Goal: Task Accomplishment & Management: Use online tool/utility

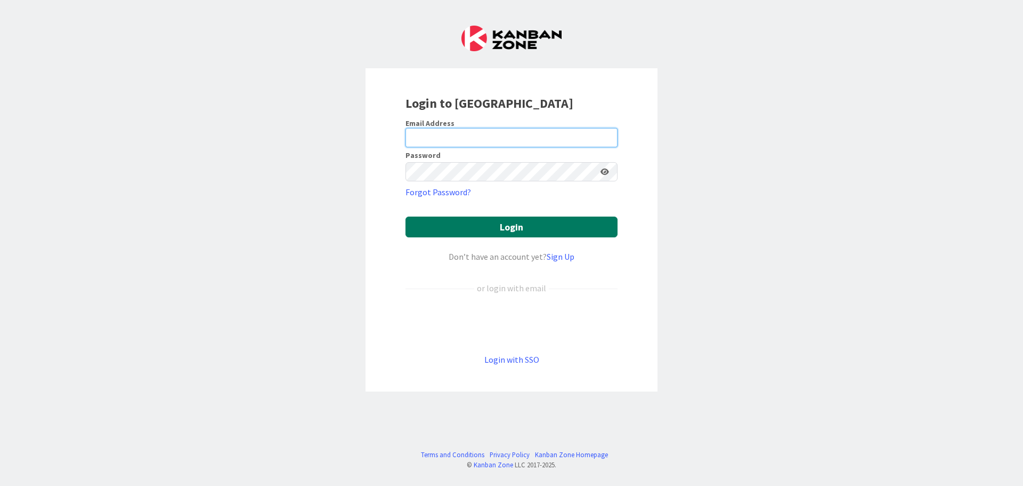
type input "[EMAIL_ADDRESS][DOMAIN_NAME]"
click at [530, 227] on button "Login" at bounding box center [512, 226] width 212 height 21
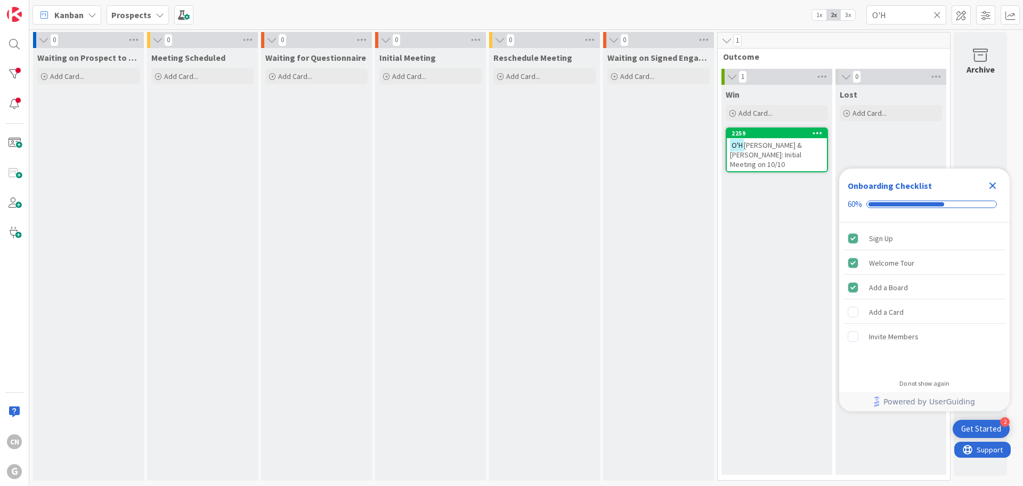
click at [997, 187] on icon "Close Checklist" at bounding box center [993, 185] width 13 height 13
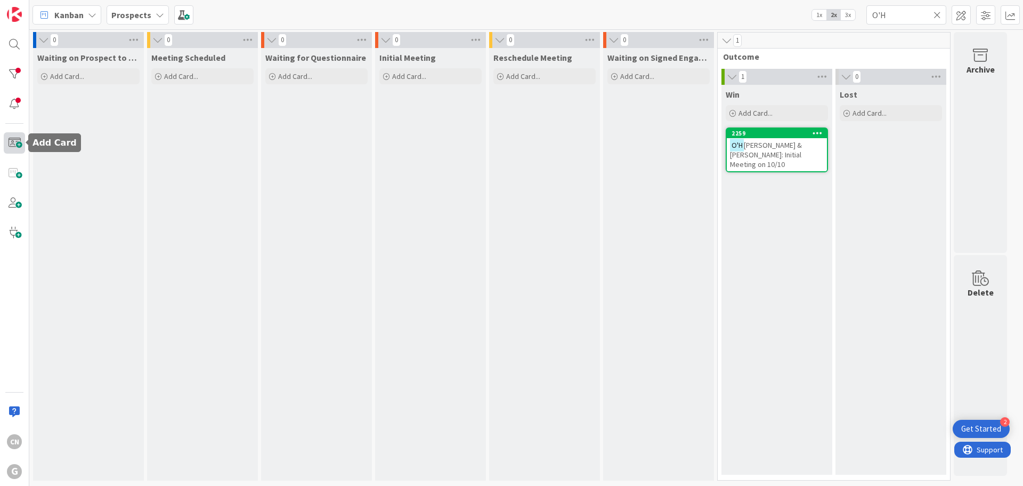
click at [14, 148] on span at bounding box center [14, 142] width 21 height 21
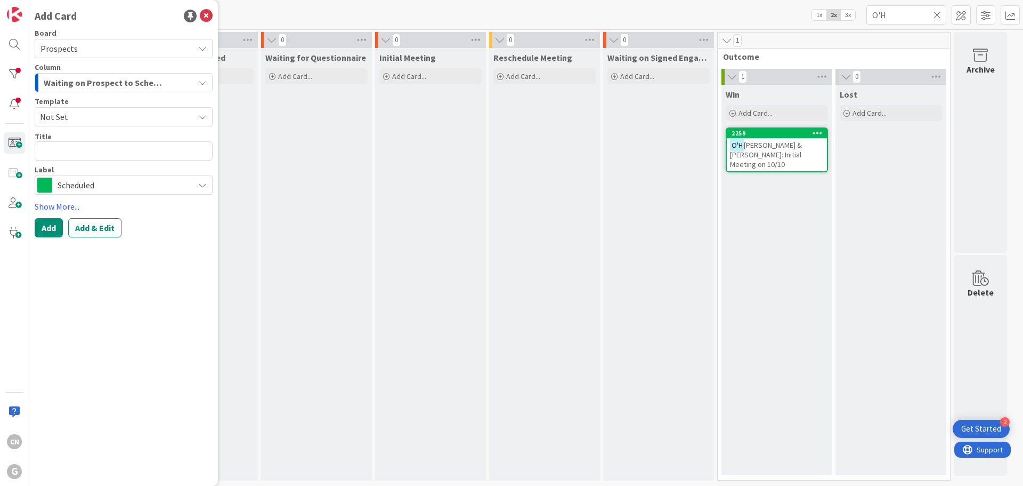
click at [66, 112] on span "Not Set" at bounding box center [113, 117] width 146 height 14
click at [379, 175] on div "Initial Meeting Add Card..." at bounding box center [430, 264] width 111 height 432
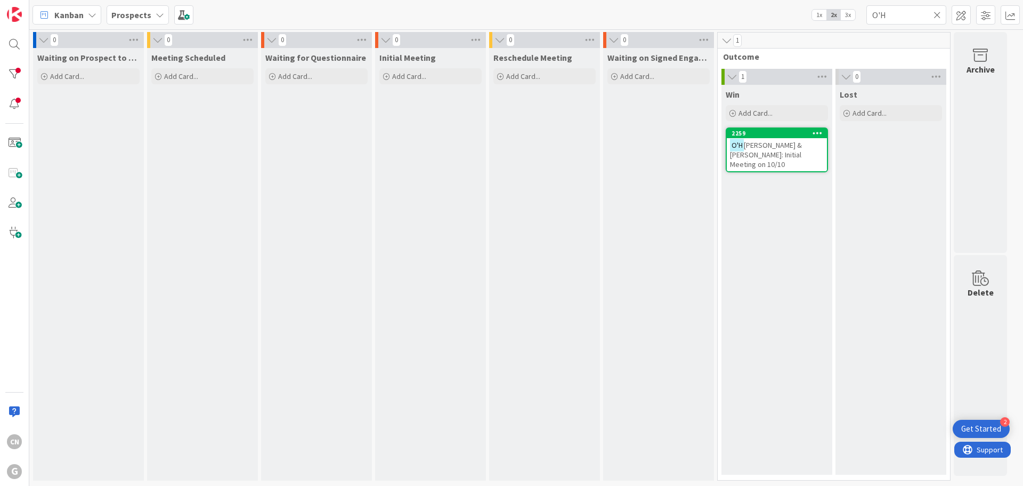
click at [141, 12] on b "Prospects" at bounding box center [131, 15] width 40 height 11
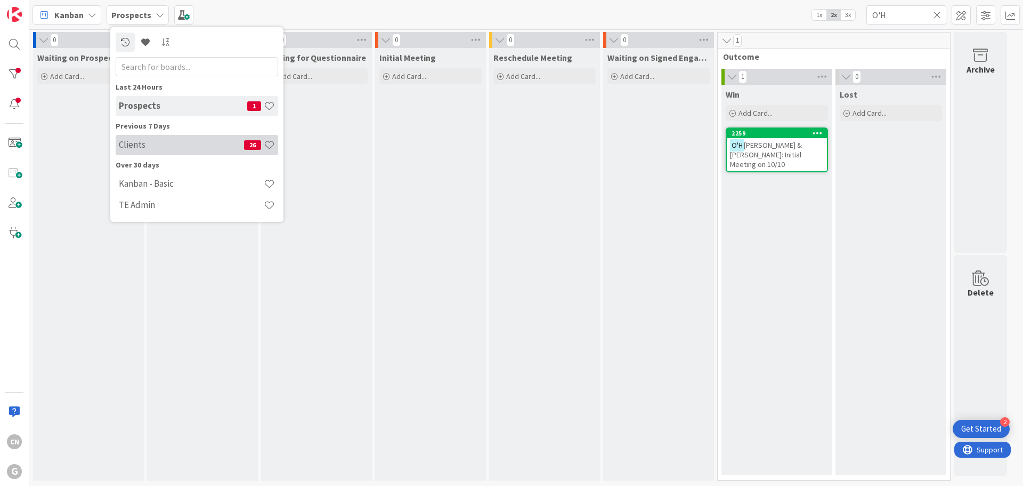
click at [142, 149] on h4 "Clients" at bounding box center [181, 144] width 125 height 11
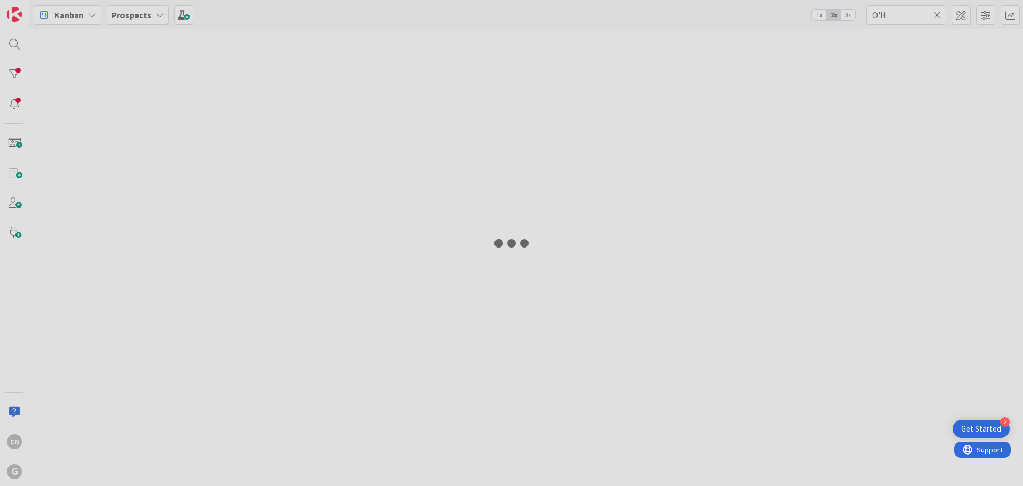
type input "[PERSON_NAME]"
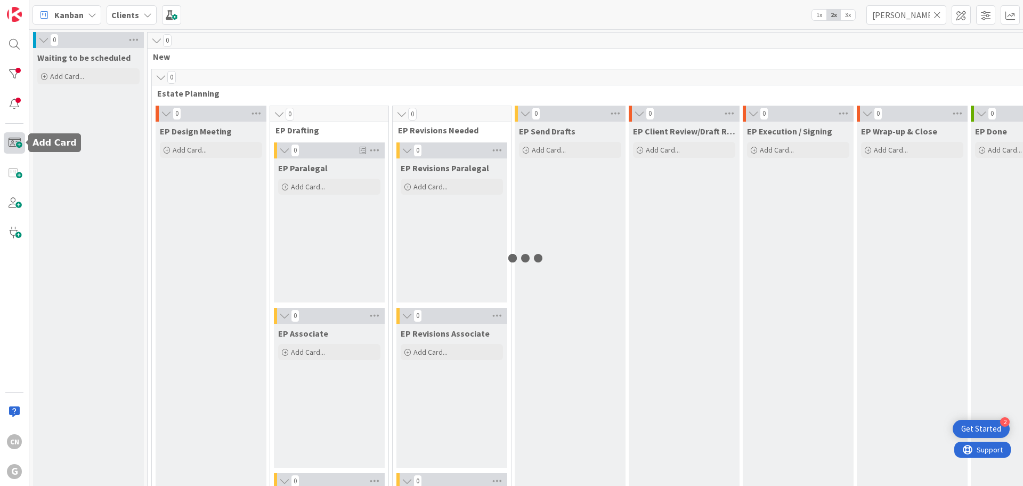
click at [11, 142] on span at bounding box center [14, 142] width 21 height 21
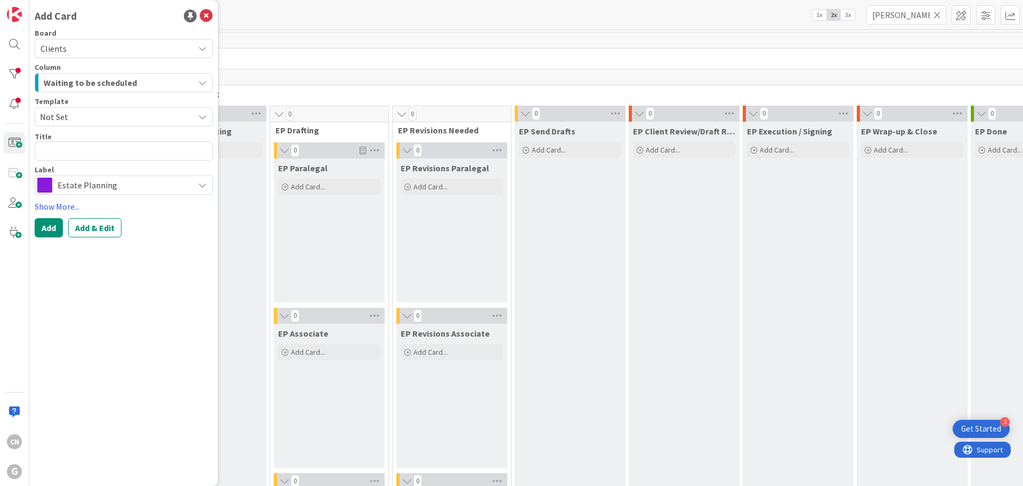
click at [106, 79] on span "Waiting to be scheduled" at bounding box center [90, 83] width 93 height 14
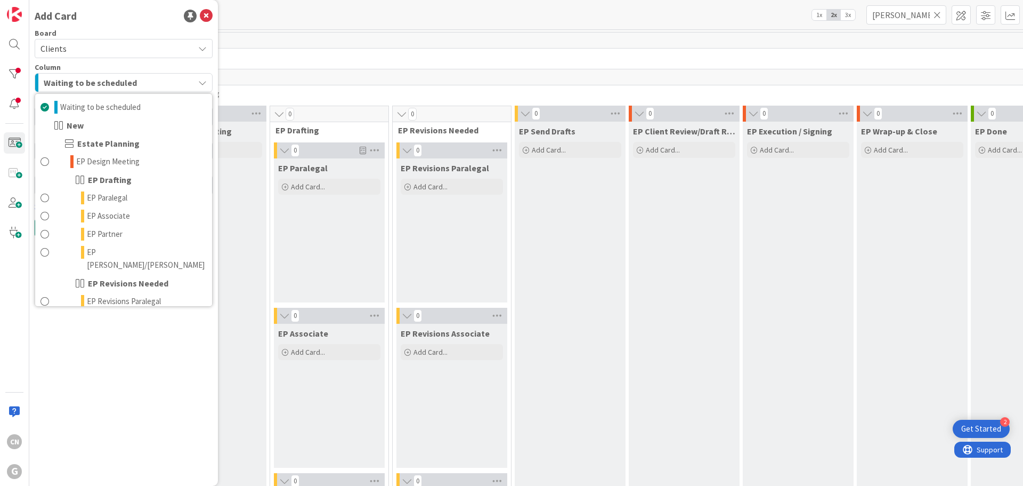
click at [106, 82] on span "Waiting to be scheduled" at bounding box center [90, 83] width 93 height 14
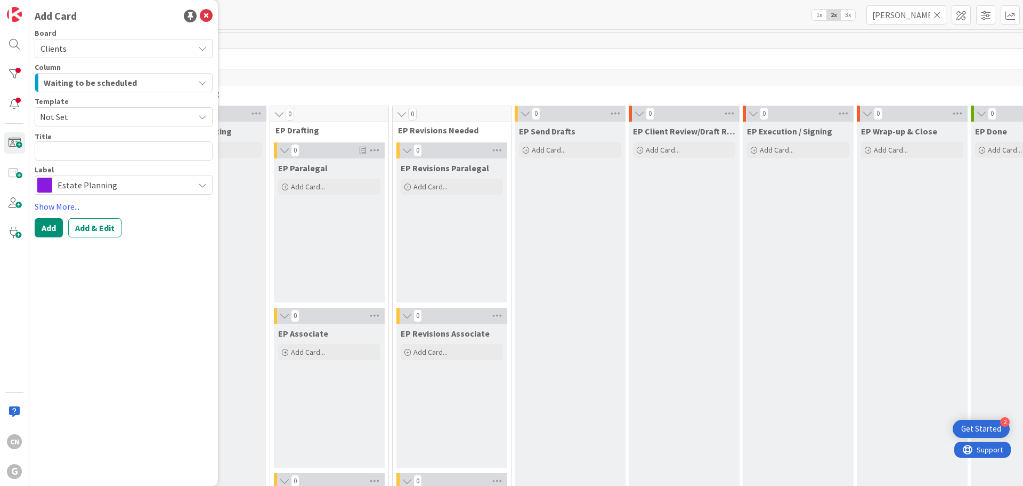
click at [87, 119] on span "Not Set" at bounding box center [113, 117] width 146 height 14
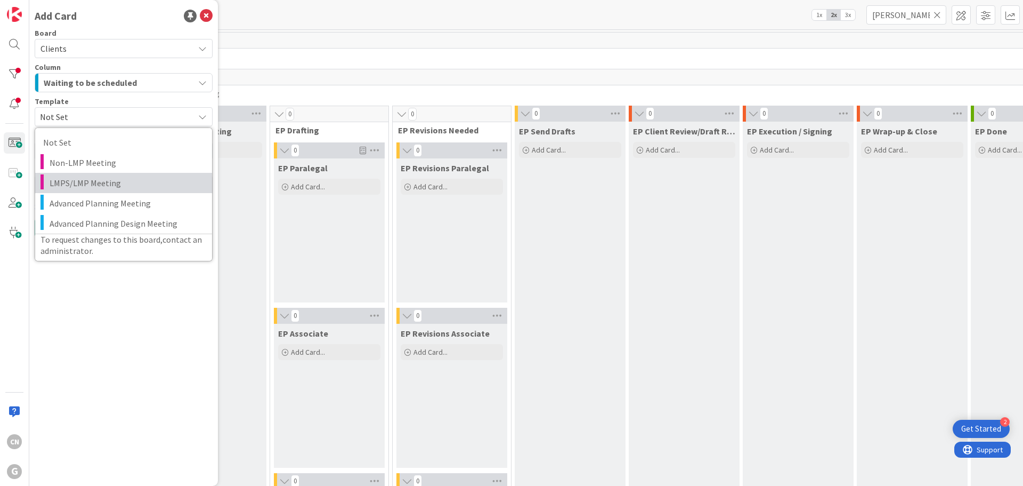
click at [82, 179] on span "LMPS/LMP Meeting" at bounding box center [127, 183] width 155 height 14
type textarea "x"
type textarea "LMPS/LMP Meeting"
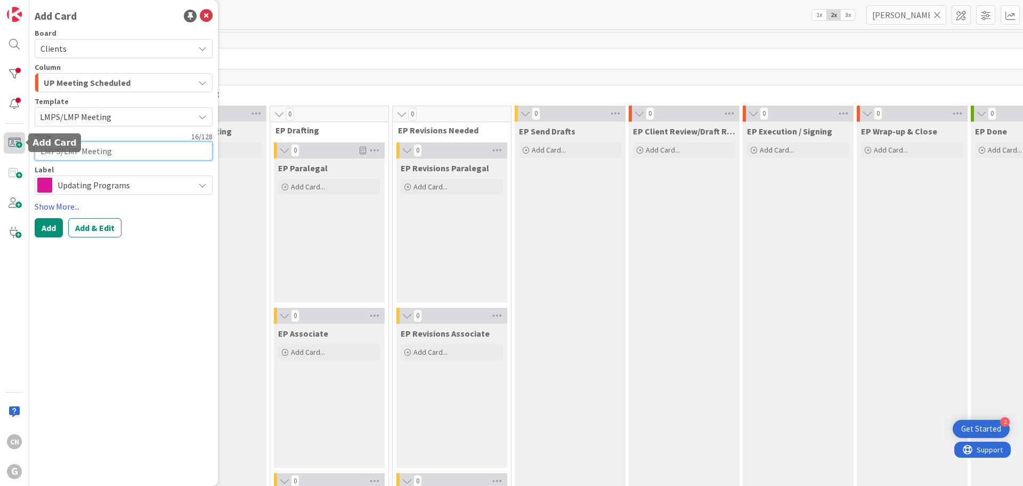
drag, startPoint x: 62, startPoint y: 149, endPoint x: 11, endPoint y: 151, distance: 51.2
click at [11, 151] on div "CN G Add Card Board Clients Column UP Meeting Scheduled Waiting to be scheduled…" at bounding box center [14, 243] width 29 height 486
type textarea "x"
type textarea "MLMP Meeting"
type textarea "x"
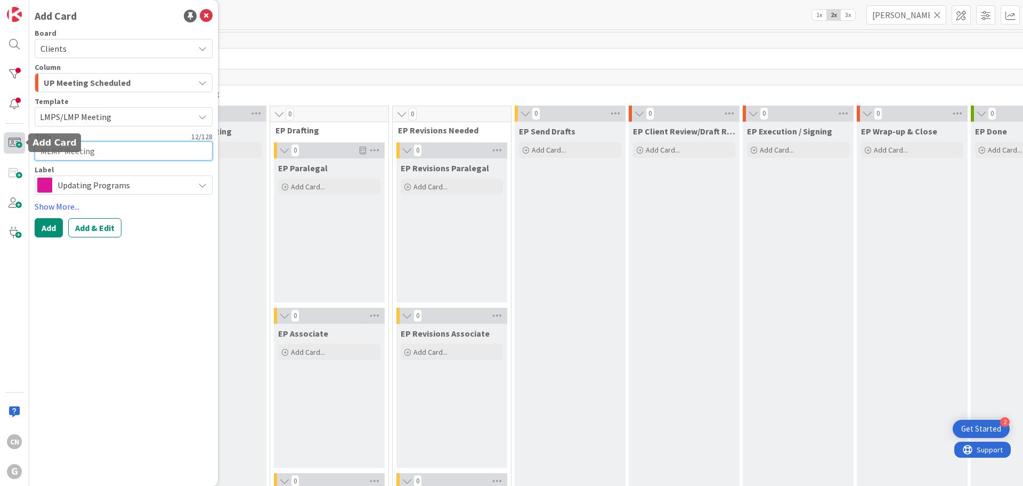
type textarea "[DEMOGRAPHIC_DATA] Meeting"
type textarea "x"
type textarea "MatLMP Meeting"
type textarea "x"
type textarea "[DEMOGRAPHIC_DATA] Meeting"
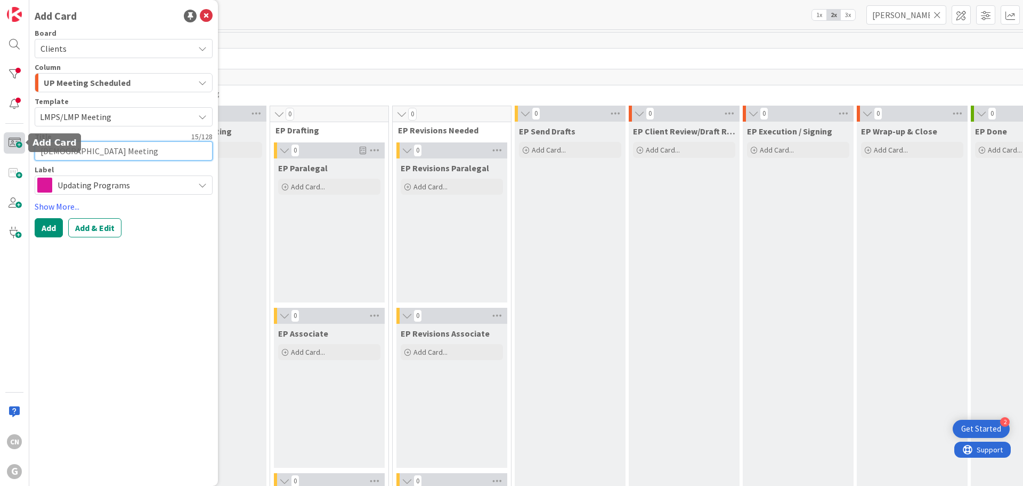
type textarea "x"
type textarea "MatthLMP Meeting"
type textarea "x"
type textarea "MattheLMP Meeting"
type textarea "x"
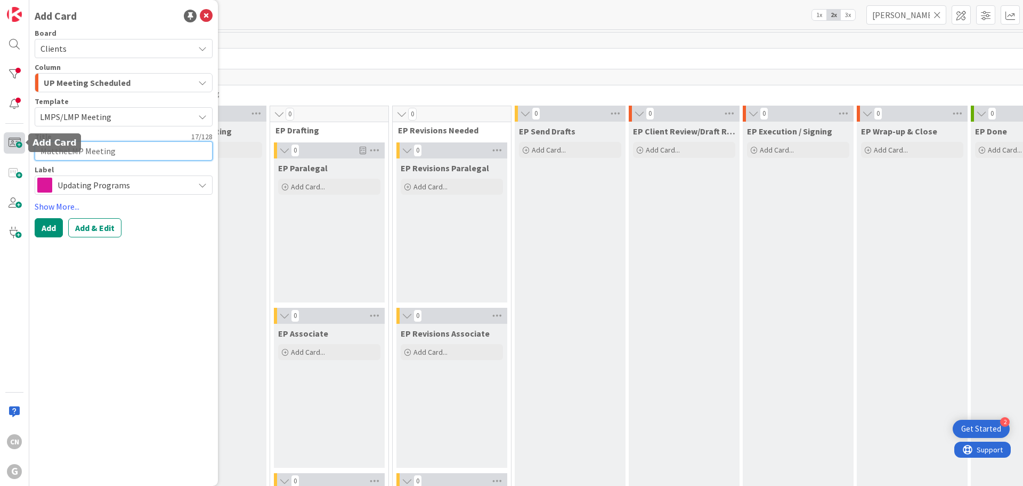
type textarea "MatthewLMP Meeting"
type textarea "x"
type textarea "[PERSON_NAME] LMP Meeting"
type textarea "x"
type textarea "[PERSON_NAME] &LMP Meeting"
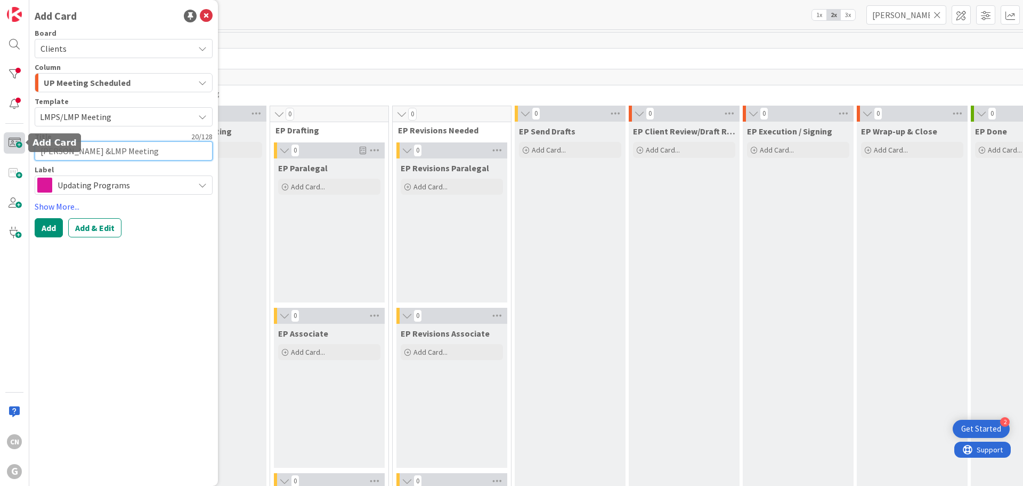
type textarea "x"
type textarea "[PERSON_NAME] & LMP Meeting"
type textarea "x"
type textarea "[PERSON_NAME] & JLMP Meeting"
type textarea "x"
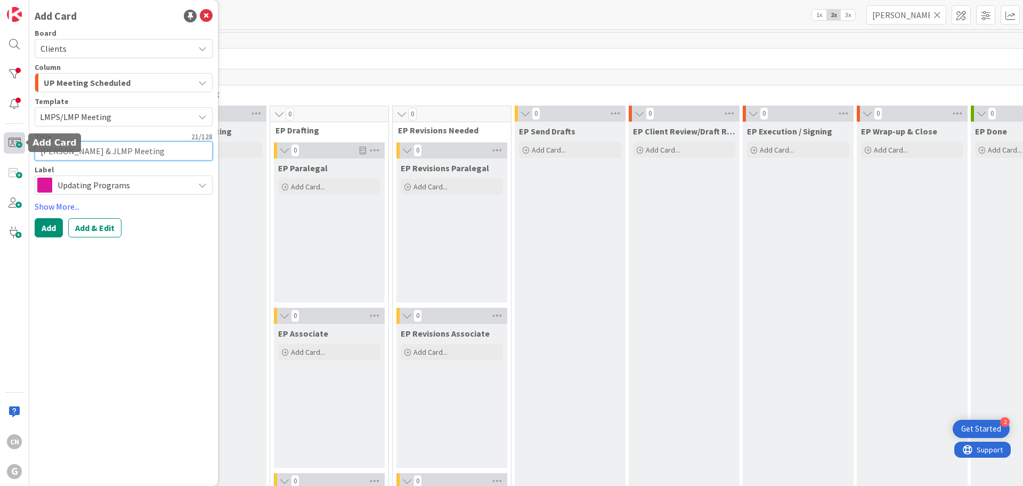
type textarea "[PERSON_NAME] & JeLMP Meeting"
type textarea "x"
type textarea "[PERSON_NAME] & JeaLMP Meeting"
type textarea "x"
type textarea "[DEMOGRAPHIC_DATA] & JeanLMP Meeting"
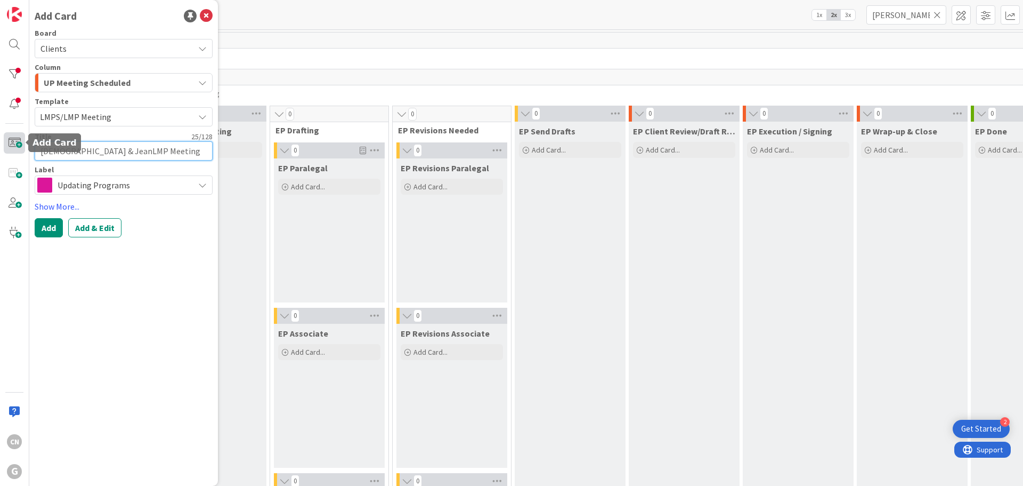
type textarea "x"
type textarea "[PERSON_NAME] & JeannLMP Meeting"
type textarea "x"
type textarea "[PERSON_NAME] & JeanneLMP Meeting"
type textarea "x"
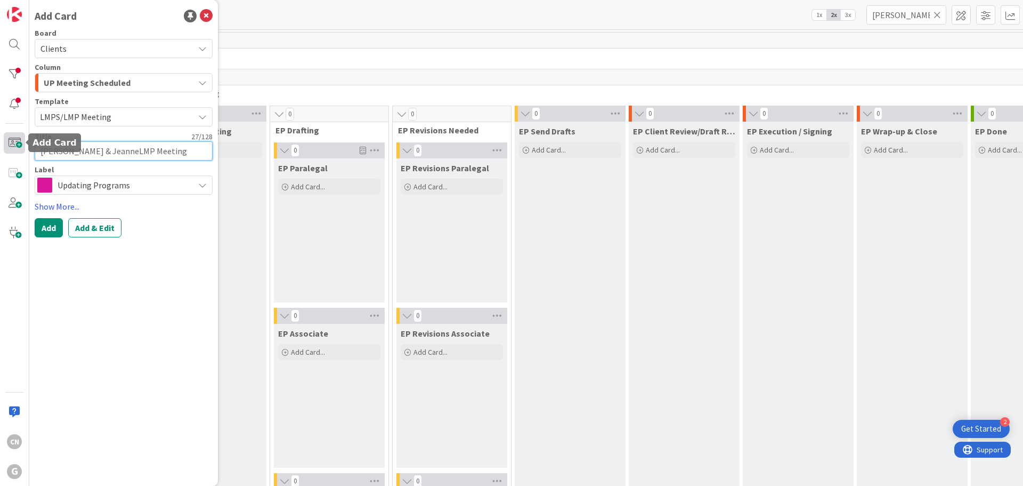
type textarea "[PERSON_NAME] & [PERSON_NAME]:LMP Meeting"
type textarea "x"
type textarea "[PERSON_NAME] & [PERSON_NAME]: LMP Meeting"
click at [40, 154] on textarea "[PERSON_NAME] & [PERSON_NAME]: LMP Meeting" at bounding box center [124, 150] width 178 height 19
type textarea "x"
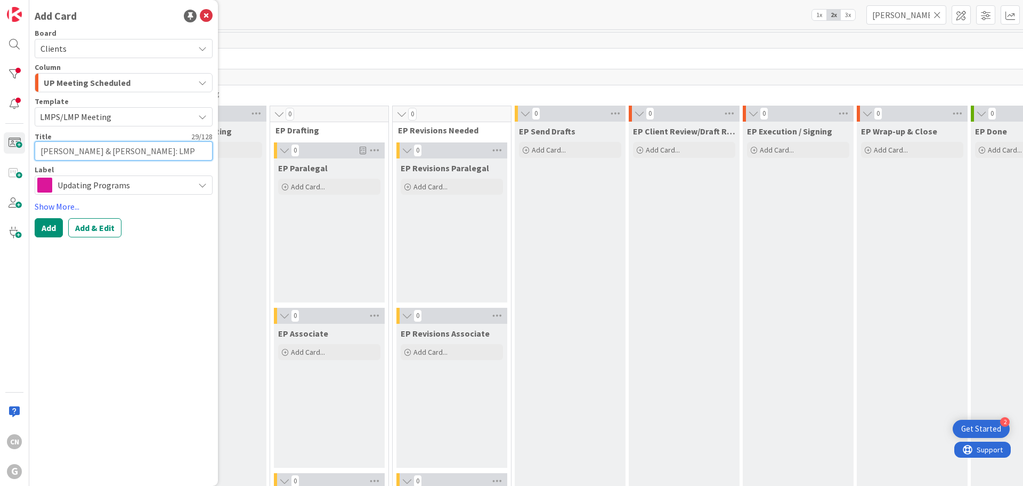
type textarea "WMatthew & [PERSON_NAME]: LMP Meeting"
type textarea "x"
type textarea "WaMatthew & [PERSON_NAME]: LMP Meeting"
type textarea "x"
type textarea "WakMatthew & [PERSON_NAME]: LMP Meeting"
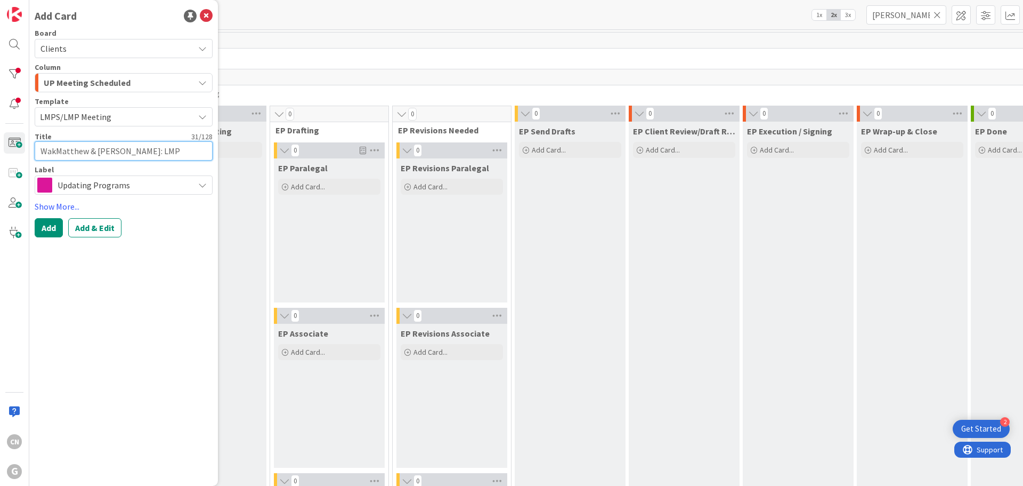
type textarea "x"
type textarea "WakeMatthew & [PERSON_NAME]: LMP Meeting"
type textarea "x"
type textarea "WakenMatthew & [PERSON_NAME]: LMP Meeting"
type textarea "x"
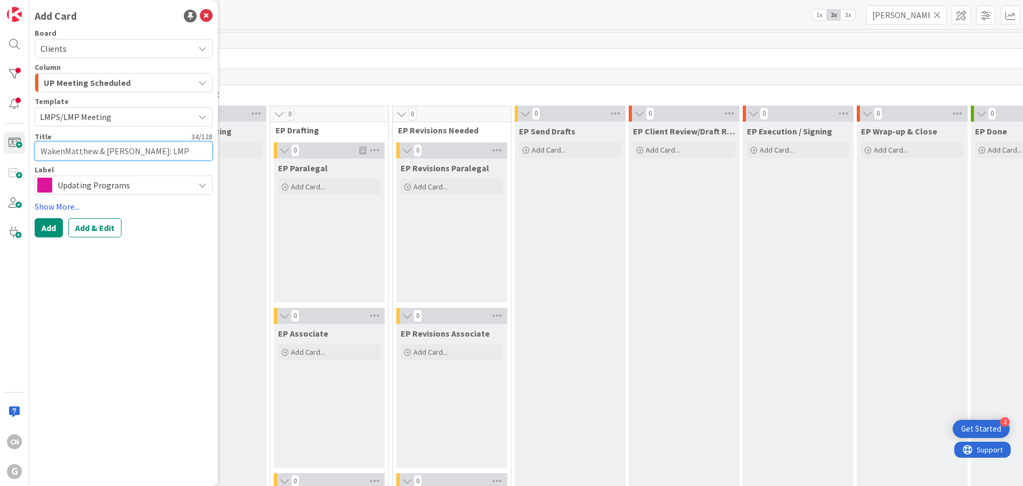
type textarea "WakeniMatthew & [PERSON_NAME]: LMP Meeting"
type textarea "x"
type textarea "WakenigMatthew & [PERSON_NAME]: LMP Meeting"
type textarea "x"
type textarea "WakenighMatthew & [PERSON_NAME]: LMP Meeting"
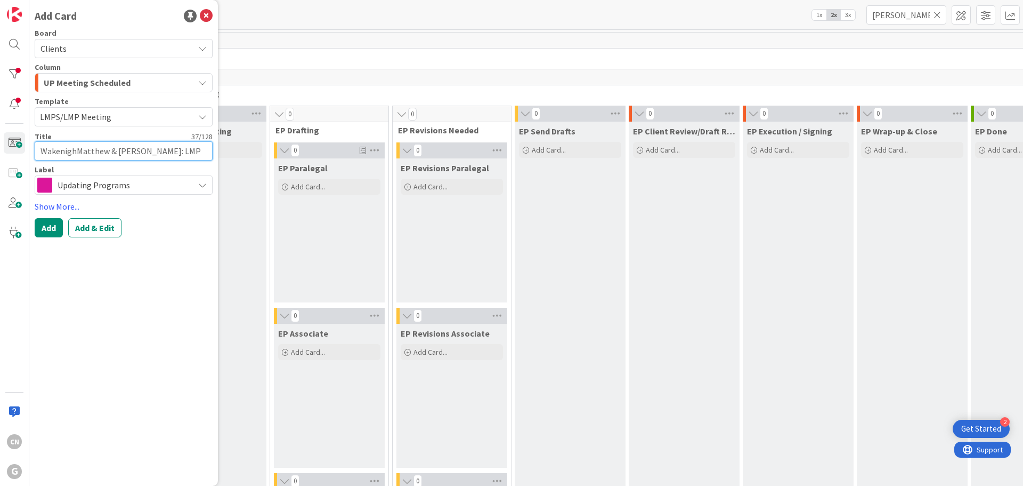
type textarea "x"
type textarea "WakenightMatthew & [PERSON_NAME]: LMP Meeting"
type textarea "x"
type textarea "[PERSON_NAME] & [PERSON_NAME]: LMP Meeting"
type textarea "x"
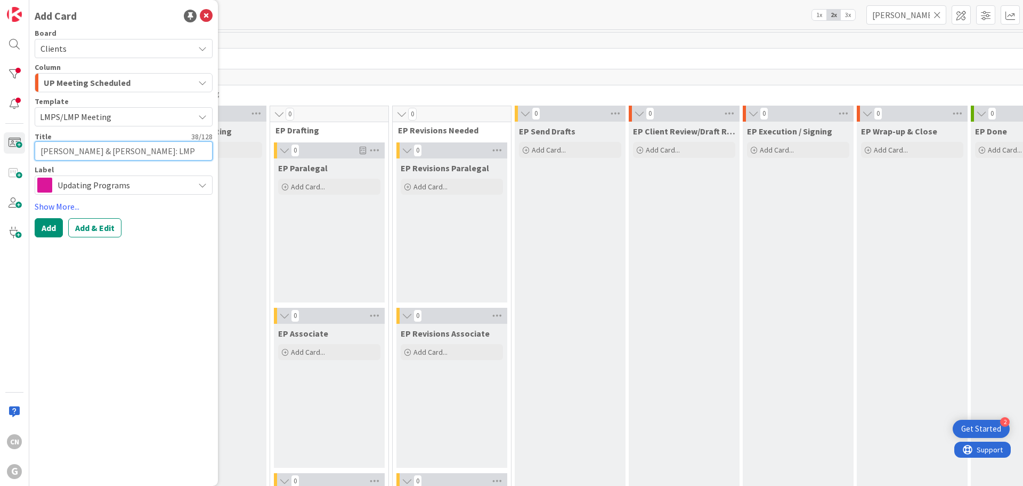
type textarea "[PERSON_NAME] & [PERSON_NAME]: LMP Meeting"
click at [197, 152] on textarea "[PERSON_NAME] & [PERSON_NAME]: LMP Meeting" at bounding box center [124, 150] width 178 height 19
click at [170, 152] on textarea "[PERSON_NAME] & [PERSON_NAME]: LMP Meeting" at bounding box center [124, 150] width 178 height 19
type textarea "x"
type textarea "[PERSON_NAME] & [PERSON_NAME]: LMP CMeeting"
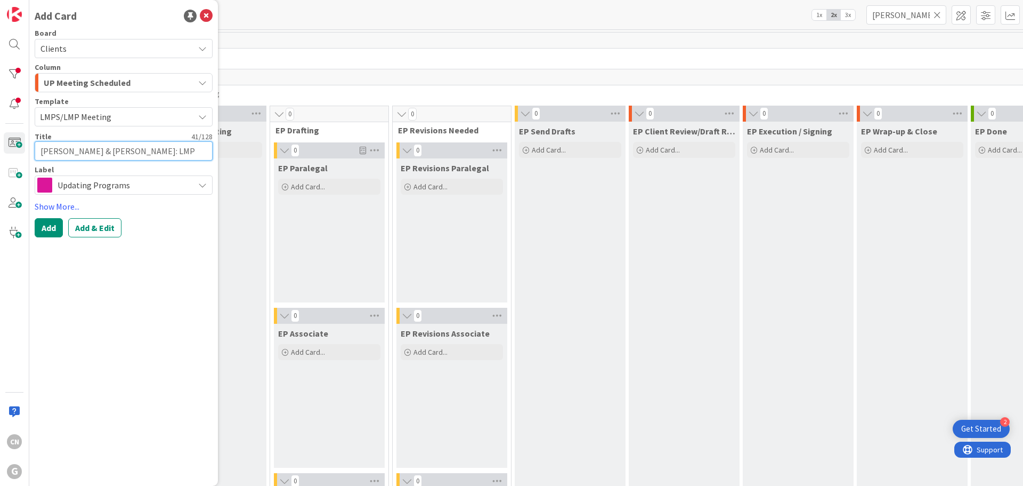
type textarea "x"
type textarea "[PERSON_NAME] & [PERSON_NAME]: LMP C Meeting"
type textarea "x"
type textarea "[PERSON_NAME] & [PERSON_NAME]: LMP C cMeeting"
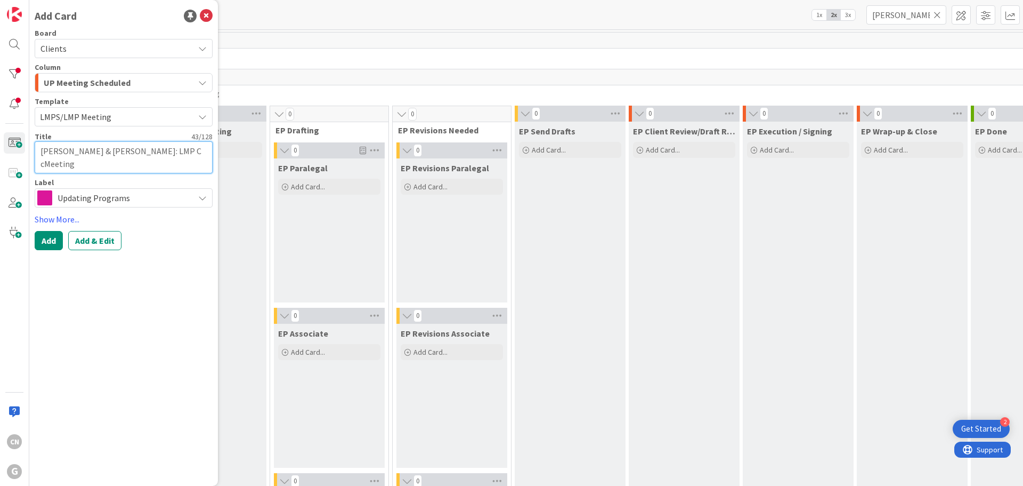
type textarea "x"
type textarea "[PERSON_NAME] & [PERSON_NAME]: LMP C clMeeting"
type textarea "x"
type textarea "[PERSON_NAME] & [PERSON_NAME]: LMP C cliMeeting"
type textarea "x"
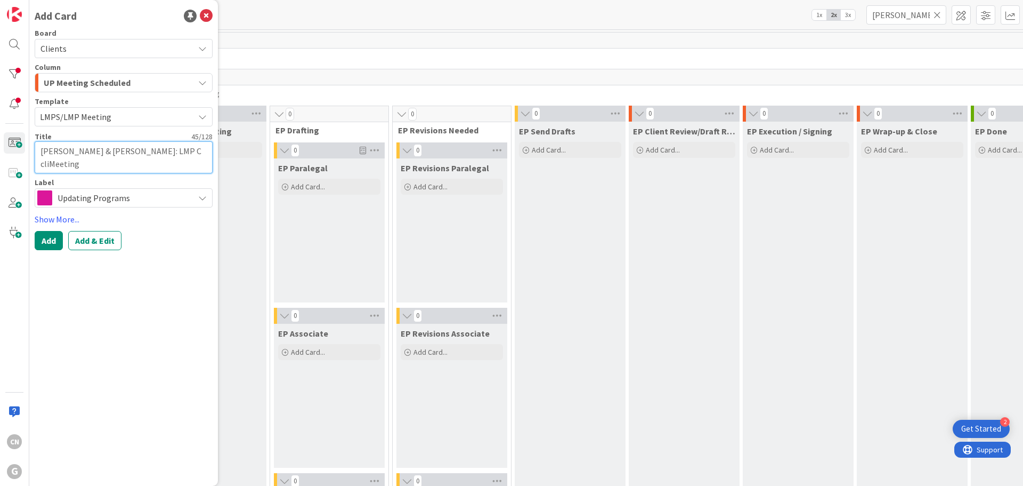
type textarea "[PERSON_NAME] & [PERSON_NAME]: LMP C clieMeeting"
type textarea "x"
type textarea "[PERSON_NAME] & [PERSON_NAME]: LMP C clienMeeting"
type textarea "x"
type textarea "[PERSON_NAME] & [PERSON_NAME]: LMP C clientMeeting"
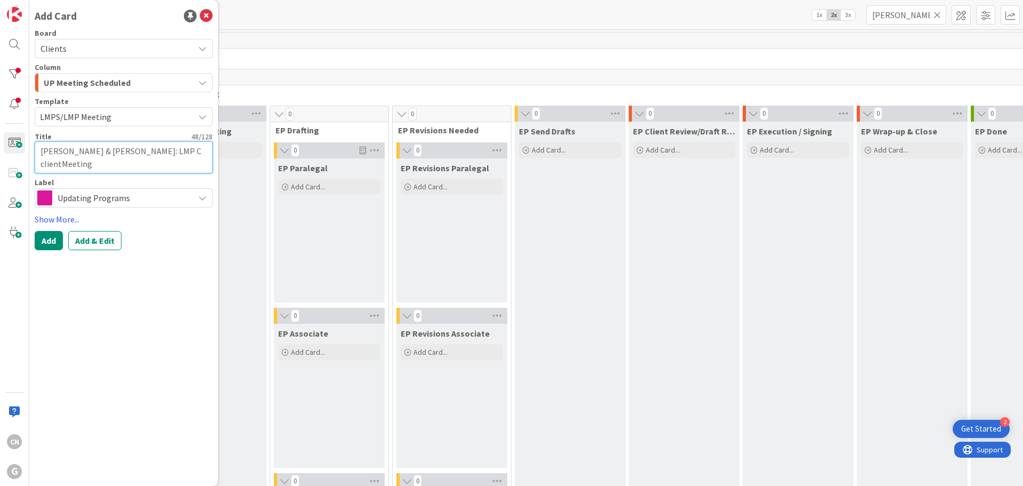
type textarea "x"
type textarea "[PERSON_NAME] & [PERSON_NAME]: LMP C clientsMeeting"
type textarea "x"
type textarea "[PERSON_NAME] & [PERSON_NAME]: LMP C clients Meeting"
drag, startPoint x: 70, startPoint y: 167, endPoint x: 36, endPoint y: 163, distance: 34.3
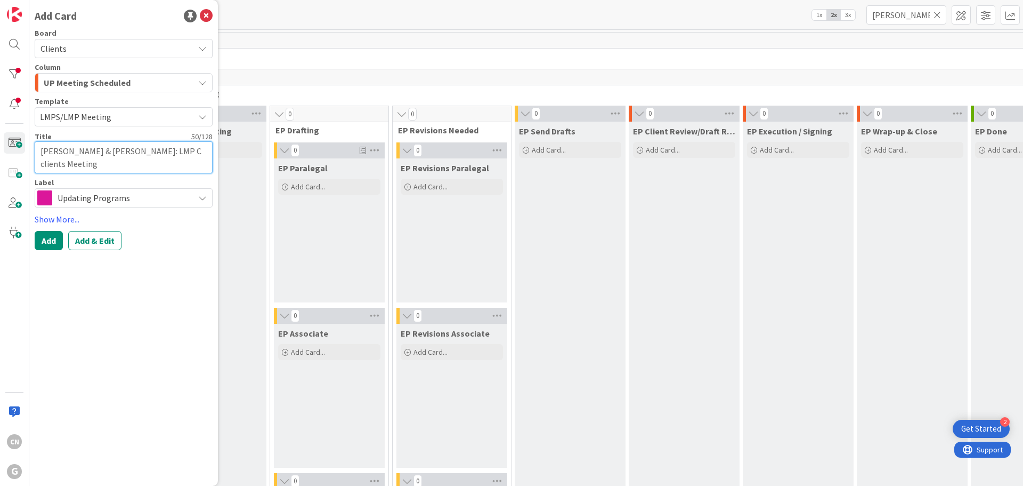
click at [36, 163] on textarea "[PERSON_NAME] & [PERSON_NAME]: LMP C clients Meeting" at bounding box center [124, 157] width 178 height 32
type textarea "x"
type textarea "[PERSON_NAME] & [PERSON_NAME]: LMP C clients"
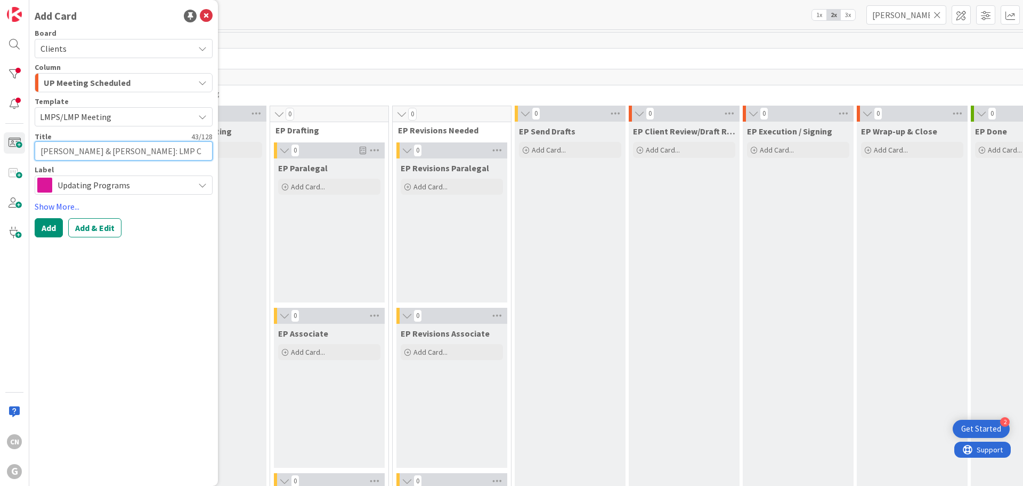
click at [152, 152] on textarea "[PERSON_NAME] & [PERSON_NAME]: LMP C clients" at bounding box center [124, 150] width 178 height 19
type textarea "x"
type textarea "[PERSON_NAME] & [PERSON_NAME]: MLMP C clients"
type textarea "x"
type textarea "[PERSON_NAME] & [PERSON_NAME]: MeLMP C clients"
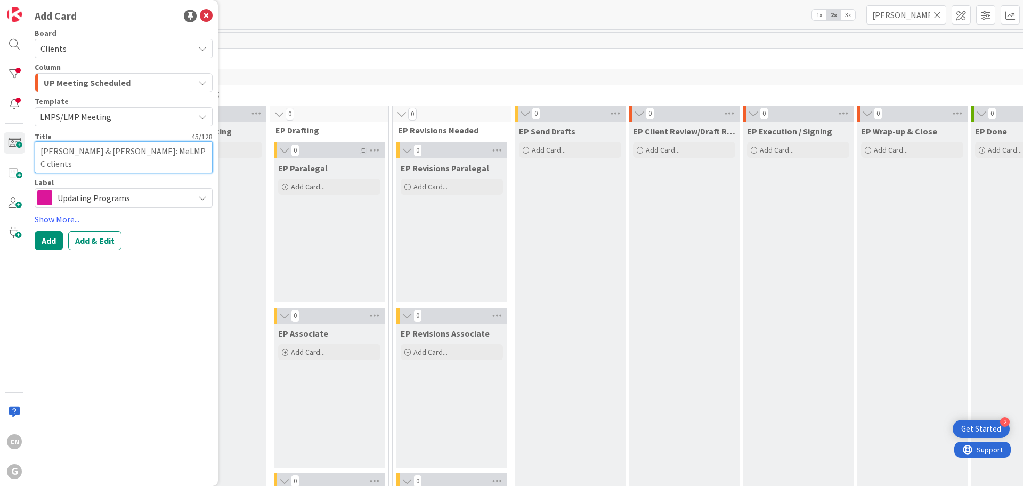
type textarea "x"
type textarea "[PERSON_NAME] & [PERSON_NAME]: MeeLMP C clients"
type textarea "x"
type textarea "[PERSON_NAME] & [PERSON_NAME]: MeetLMP C clients"
type textarea "x"
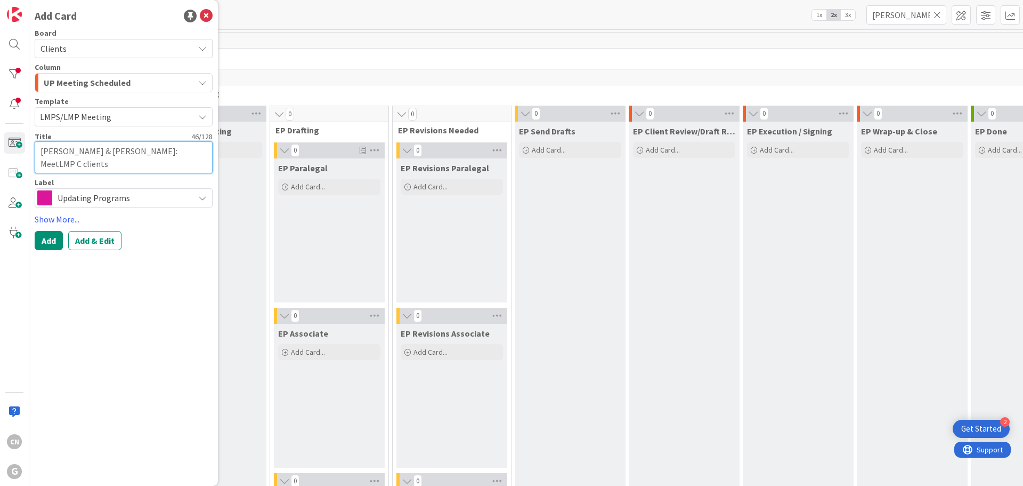
type textarea "[PERSON_NAME] & [PERSON_NAME]: MeetiLMP C clients"
type textarea "x"
type textarea "[PERSON_NAME] & [PERSON_NAME]: MeetinLMP C clients"
type textarea "x"
type textarea "[PERSON_NAME] & [PERSON_NAME]: MeetingLMP C clients"
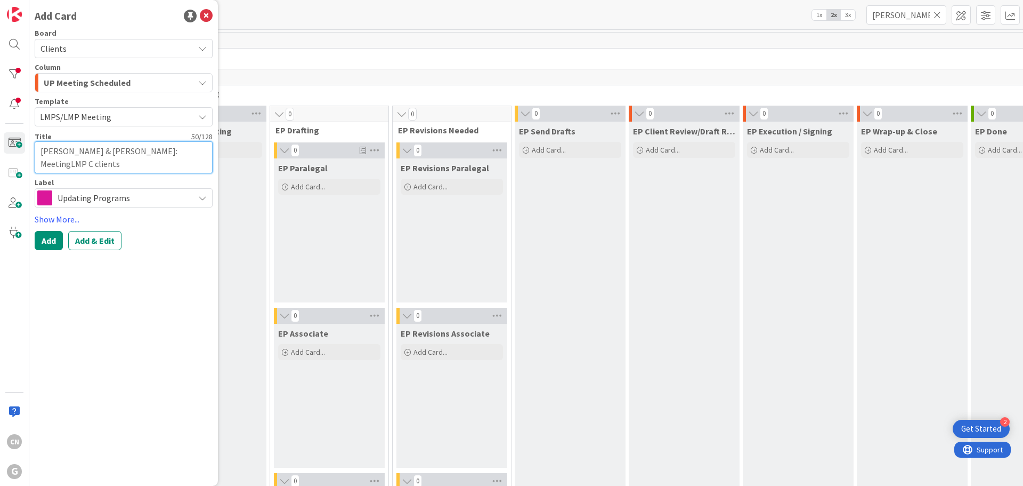
type textarea "x"
type textarea "[PERSON_NAME] & [PERSON_NAME]: Meeting LMP C clients"
type textarea "x"
type textarea "[PERSON_NAME] & [PERSON_NAME]: Meeting oLMP C clients"
type textarea "x"
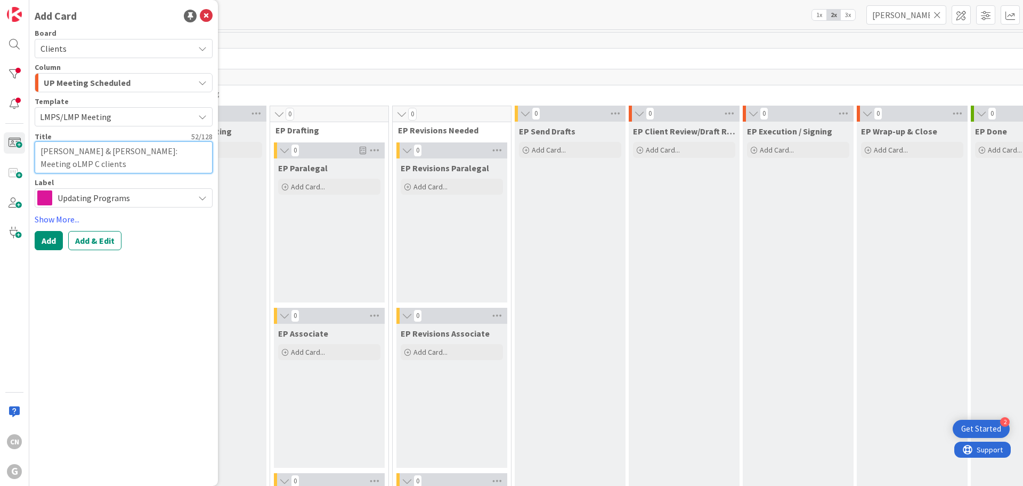
type textarea "[PERSON_NAME] & [PERSON_NAME]: Meeting onLMP C clients"
type textarea "x"
type textarea "[PERSON_NAME] & [PERSON_NAME]: Meeting on LMP C clients"
type textarea "x"
type textarea "[PERSON_NAME] & [PERSON_NAME]: Meeting on 1LMP C clients"
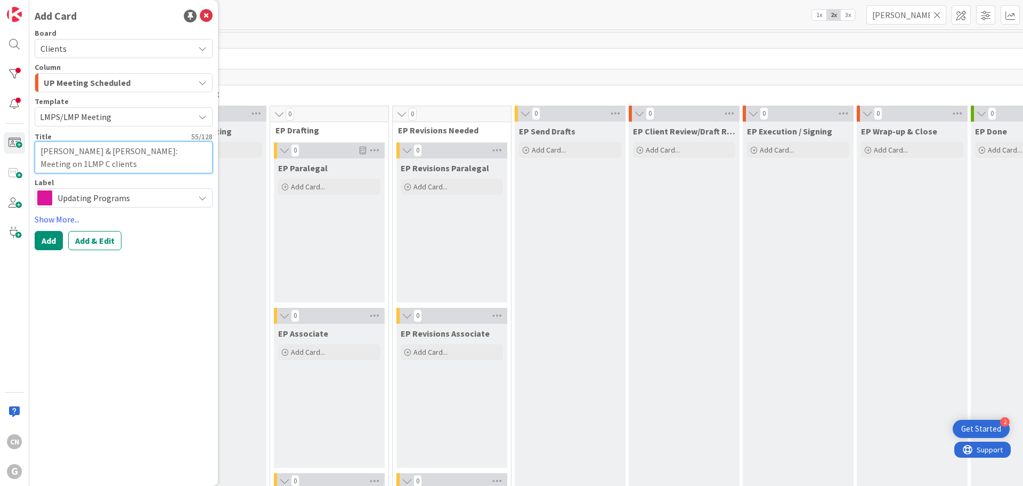
type textarea "x"
type textarea "[PERSON_NAME] & [PERSON_NAME]: Meeting on 10LMP C clients"
type textarea "x"
type textarea "[PERSON_NAME] & [PERSON_NAME]: Meeting on 10-LMP C clients"
type textarea "x"
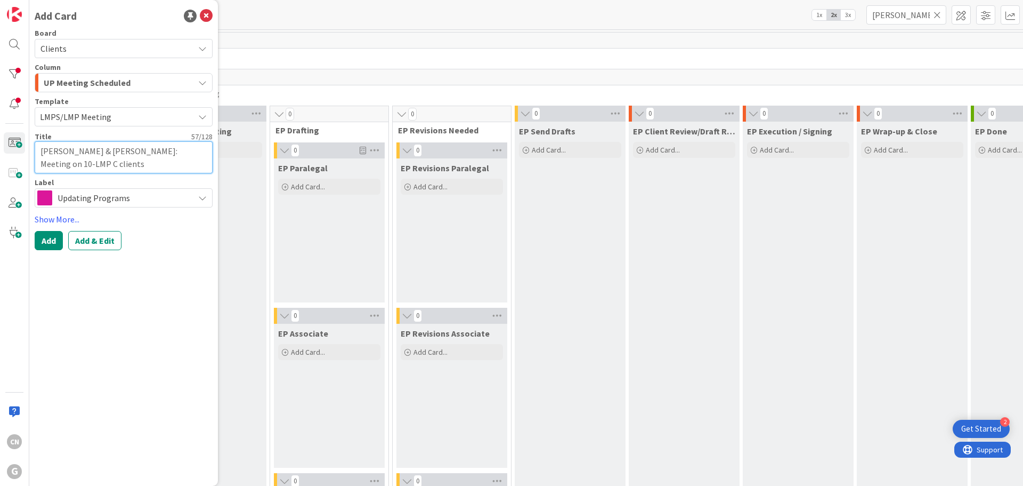
type textarea "[PERSON_NAME] & [PERSON_NAME]: Meeting on 10-1LMP C clients"
type textarea "x"
type textarea "[PERSON_NAME] & [PERSON_NAME]: Meeting on 10-16LMP C clients"
type textarea "x"
type textarea "[PERSON_NAME] & [PERSON_NAME]: Meeting on 10-16 LMP C clients"
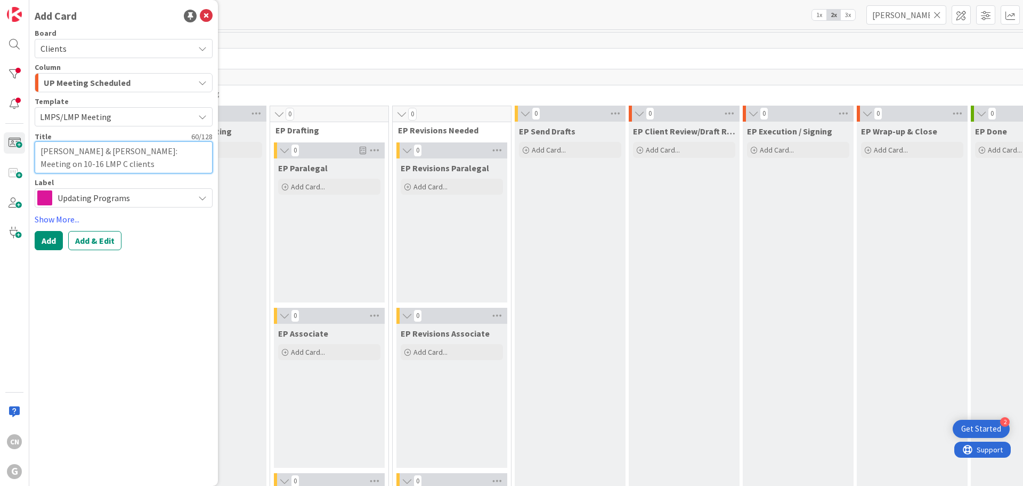
type textarea "x"
type textarea "[PERSON_NAME] & [PERSON_NAME]: Meeting on 10-16 wLMP C clients"
type textarea "x"
type textarea "[PERSON_NAME] & [PERSON_NAME]: Meeting on 10-16 w/LMP C clients"
type textarea "x"
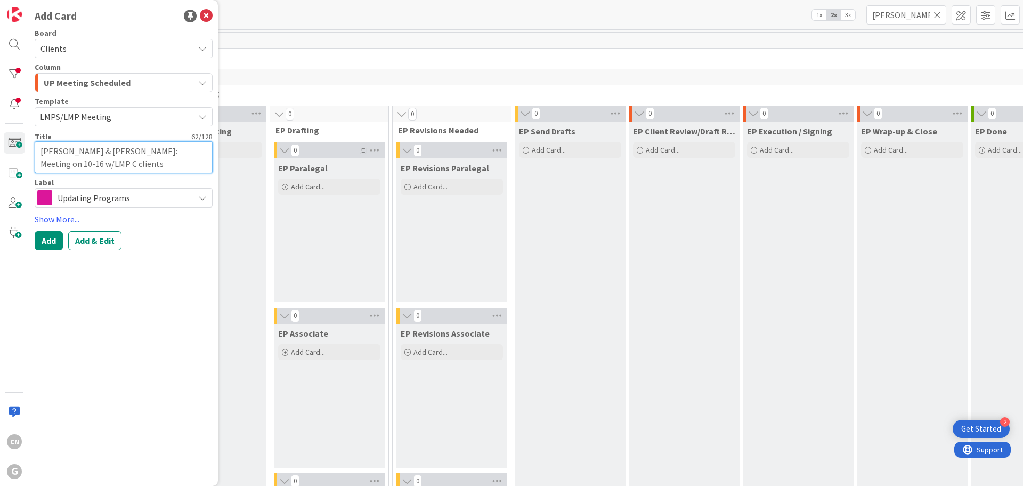
type textarea "[PERSON_NAME] & [PERSON_NAME]: Meeting on 10-16 w/CLMP C clients"
type textarea "x"
type textarea "[PERSON_NAME] & [PERSON_NAME]: Meeting on 10-16 w/CGLMP C clients"
type textarea "x"
type textarea "[PERSON_NAME] & [PERSON_NAME]: Meeting on 10-16 w/CGPLMP C clients"
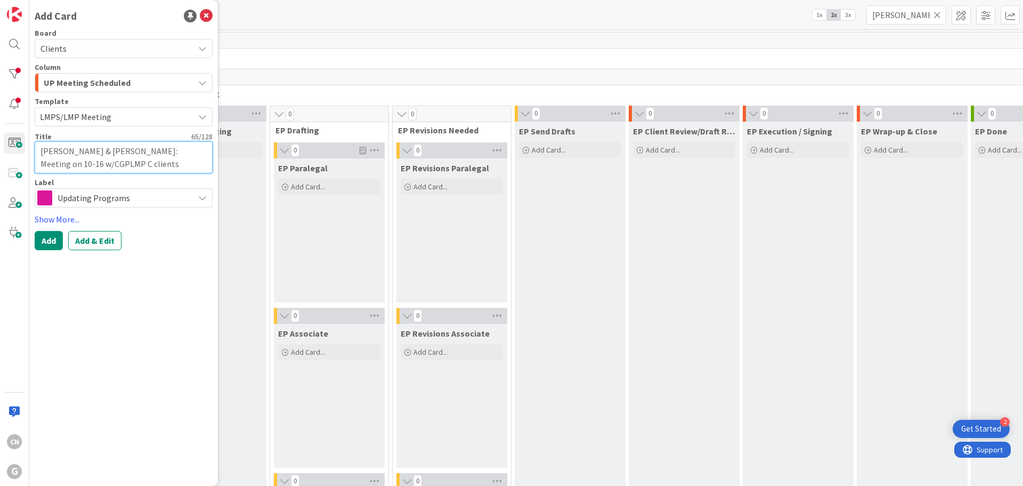
type textarea "x"
type textarea "[PERSON_NAME] & [PERSON_NAME]: Meeting on 10-16 w/CGP,LMP C clients"
type textarea "x"
type textarea "[PERSON_NAME] & [PERSON_NAME]: Meeting on 10-16 w/CGP, LMP C clients"
click at [48, 238] on button "Add" at bounding box center [49, 240] width 28 height 19
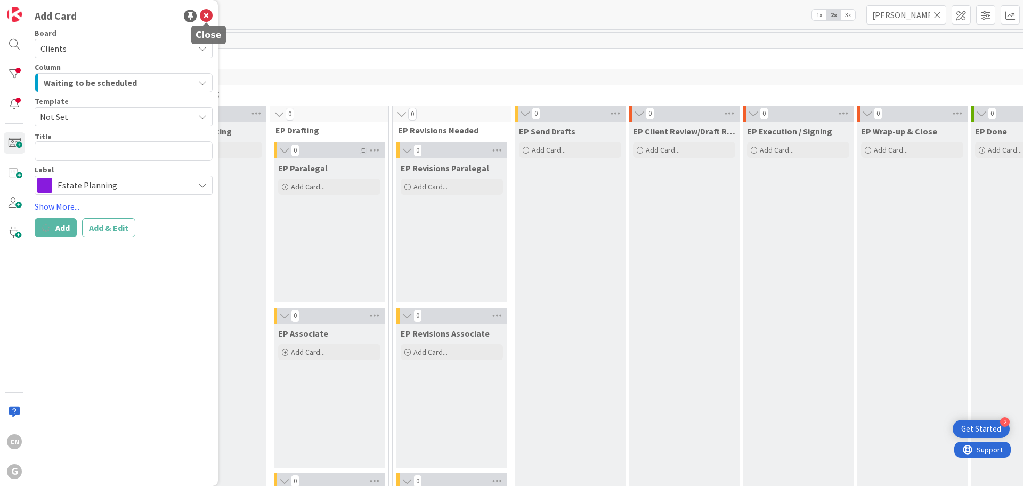
click at [205, 16] on icon at bounding box center [206, 16] width 13 height 13
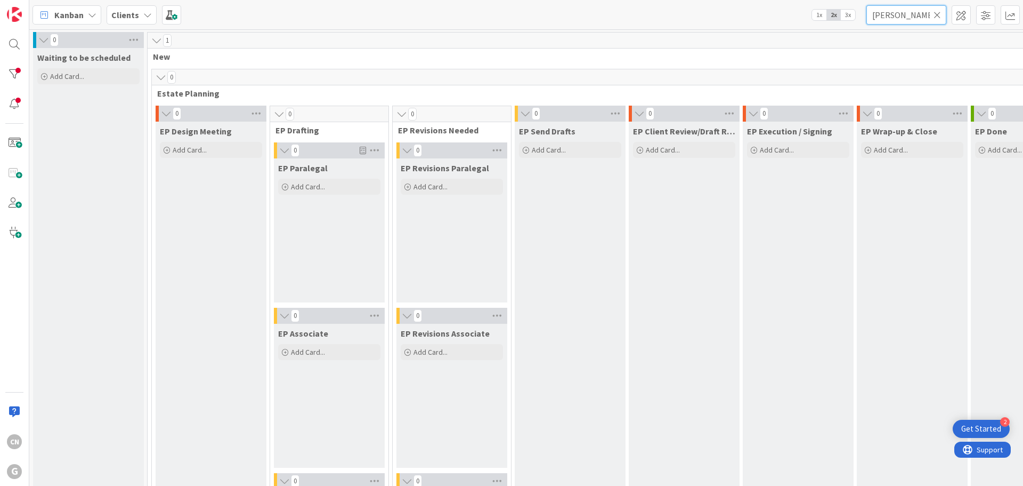
drag, startPoint x: 910, startPoint y: 15, endPoint x: 834, endPoint y: 19, distance: 76.3
click at [834, 19] on div "Kanban Clients 1x 2x 3x [PERSON_NAME]" at bounding box center [526, 14] width 994 height 29
type input "wakenight"
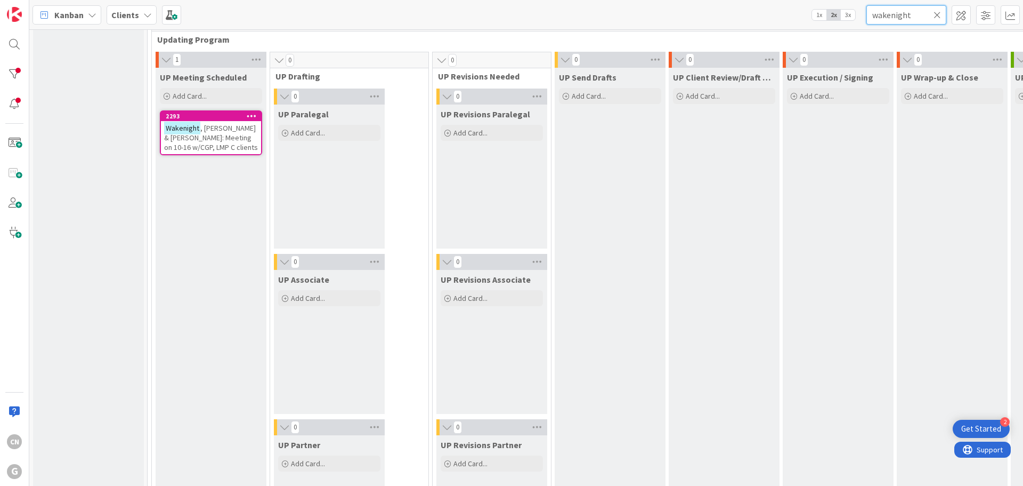
scroll to position [1546, 0]
click at [201, 148] on span ", [PERSON_NAME] & [PERSON_NAME]: Meeting on 10-16 w/CGP, LMP C clients" at bounding box center [211, 138] width 94 height 29
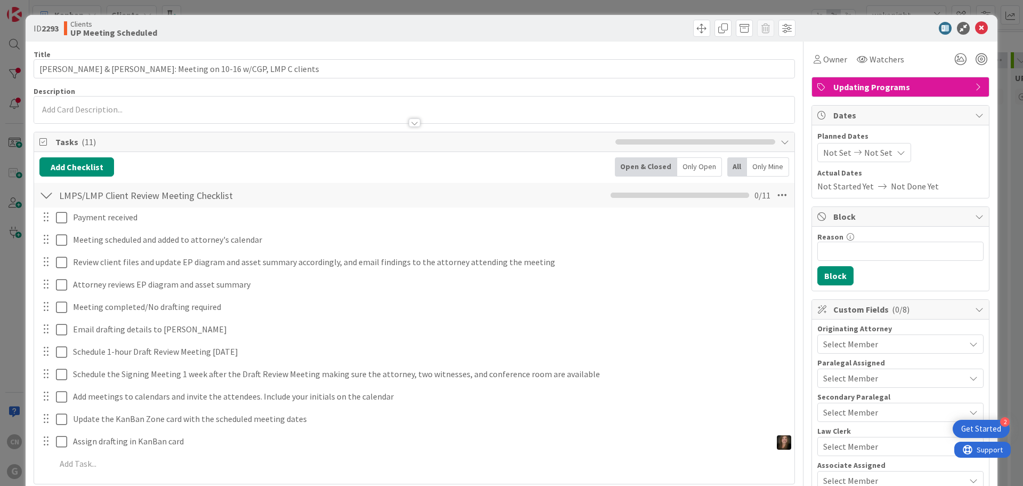
click at [71, 112] on div at bounding box center [414, 117] width 761 height 11
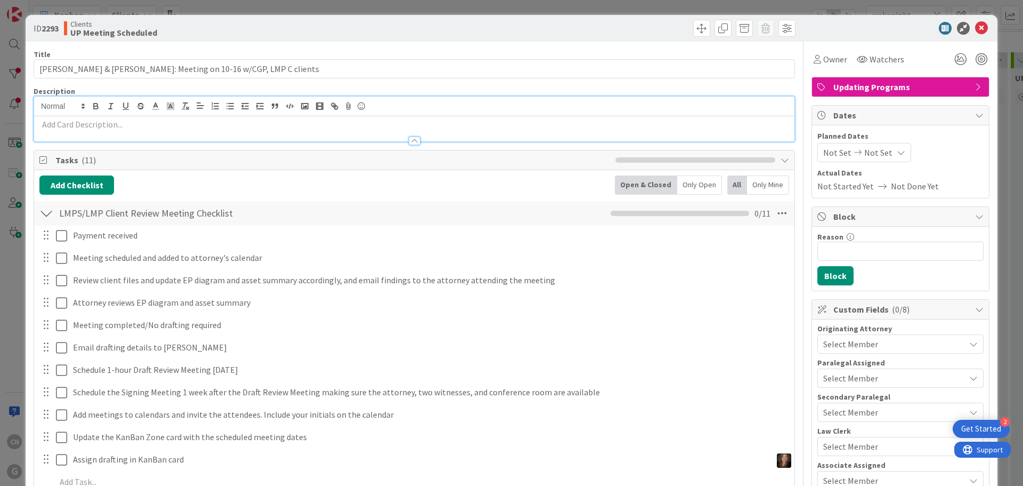
click at [69, 130] on div at bounding box center [414, 135] width 761 height 11
click at [59, 111] on div "CN [PERSON_NAME] just joined" at bounding box center [414, 118] width 761 height 45
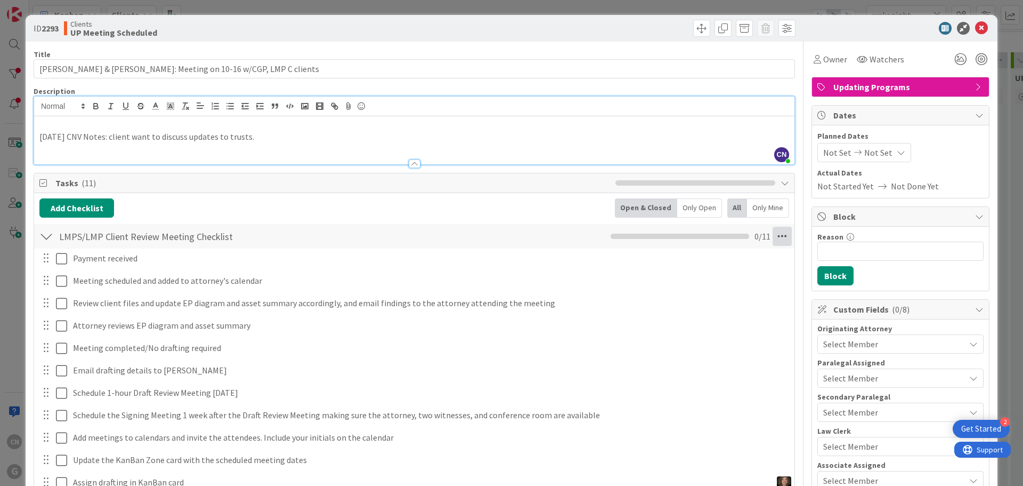
click at [775, 237] on icon at bounding box center [782, 236] width 19 height 19
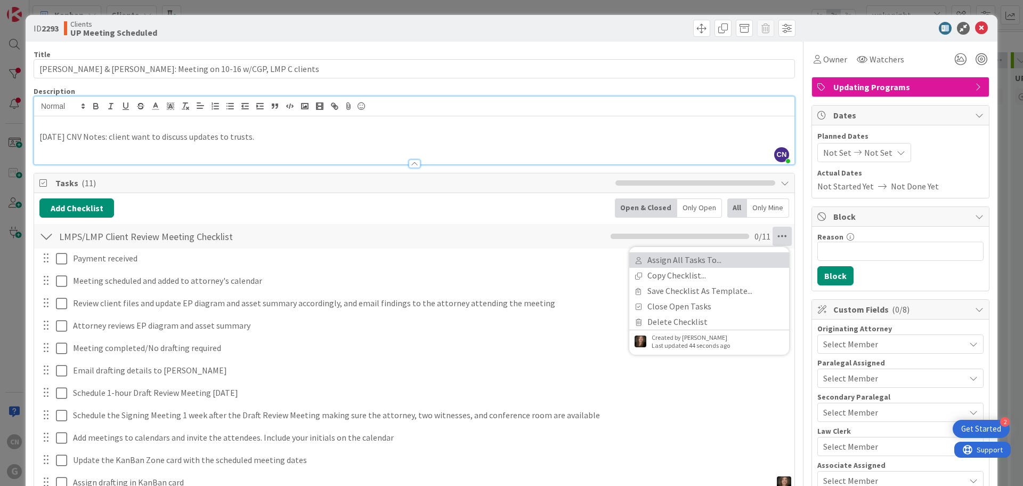
click at [683, 262] on link "Assign All Tasks To..." at bounding box center [710, 259] width 160 height 15
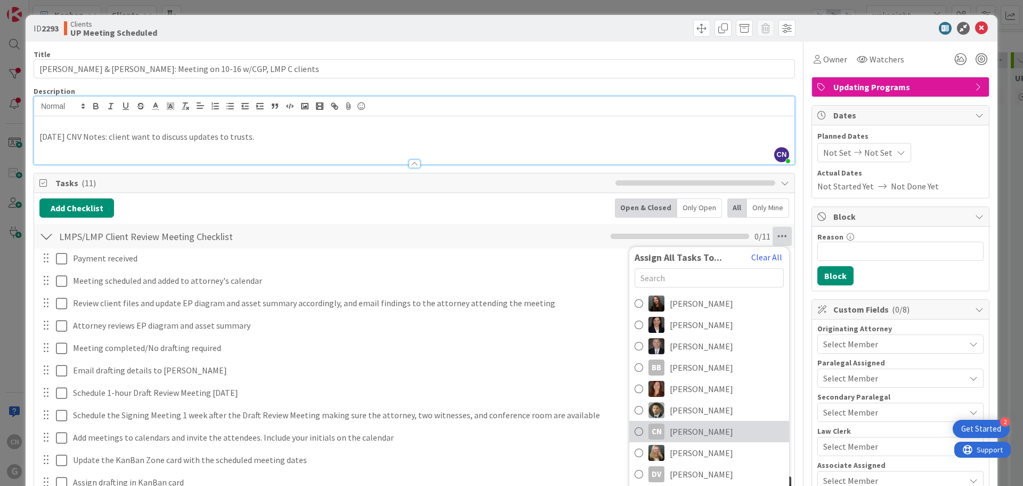
drag, startPoint x: 712, startPoint y: 432, endPoint x: 701, endPoint y: 425, distance: 12.9
click at [712, 431] on span "[PERSON_NAME]" at bounding box center [701, 431] width 63 height 13
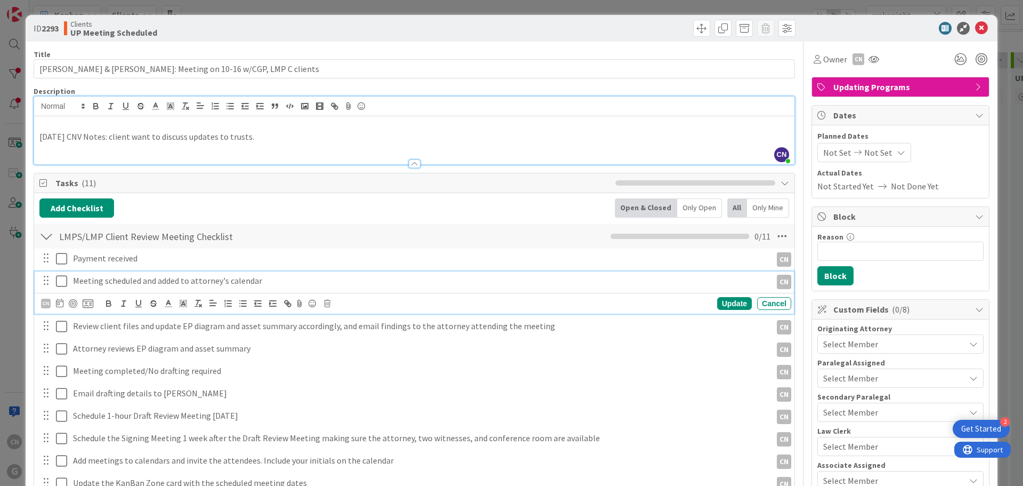
click at [59, 282] on icon at bounding box center [61, 281] width 11 height 13
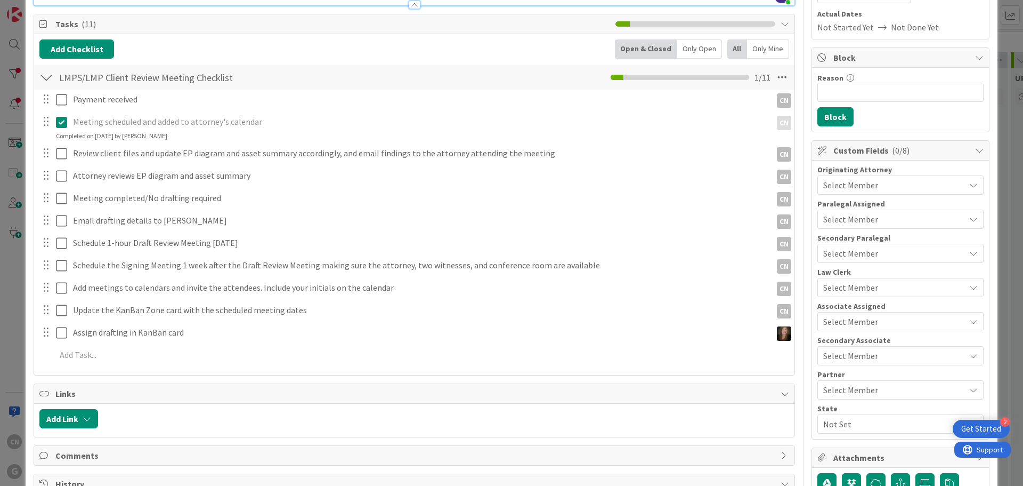
scroll to position [159, 0]
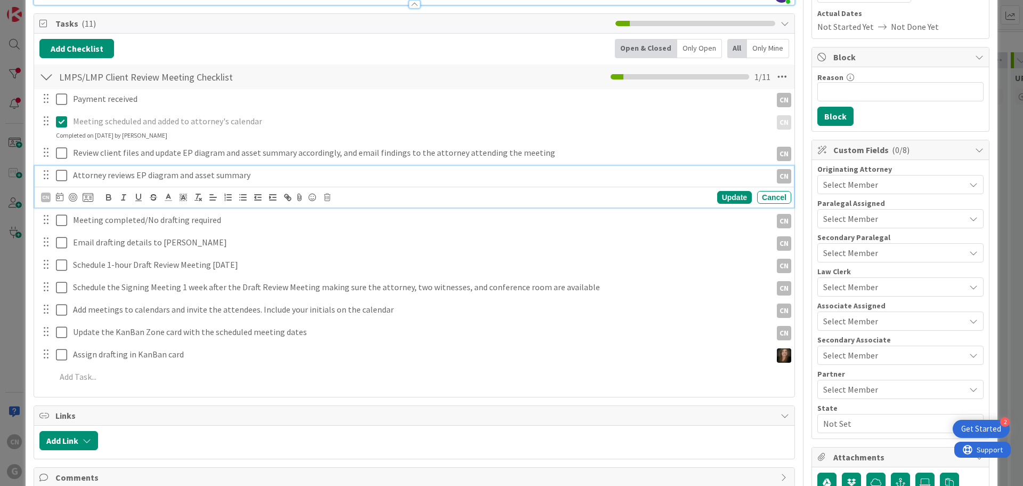
drag, startPoint x: 253, startPoint y: 174, endPoint x: 191, endPoint y: 174, distance: 61.3
click at [252, 174] on p "Attorney reviews EP diagram and asset summary" at bounding box center [420, 175] width 695 height 12
click at [46, 199] on div "CN" at bounding box center [46, 197] width 10 height 10
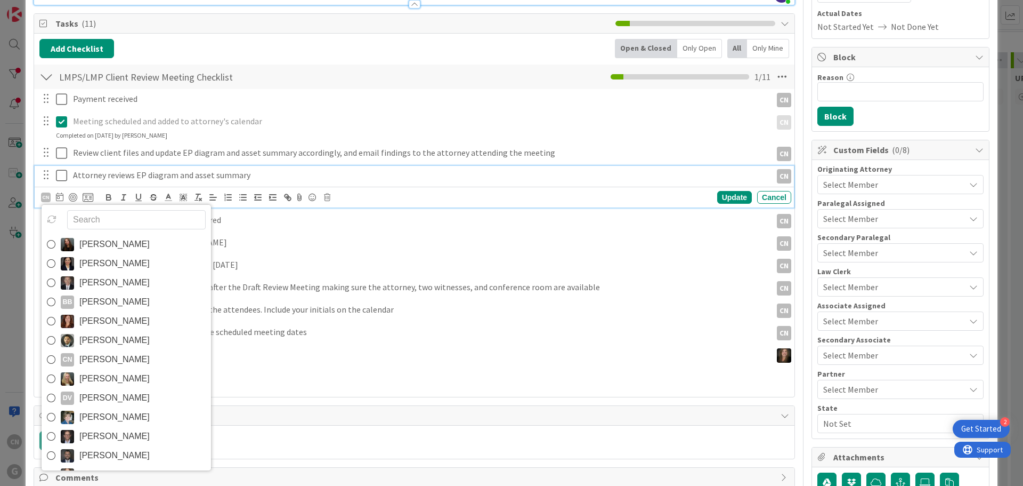
click at [94, 337] on span "[PERSON_NAME]" at bounding box center [114, 340] width 70 height 16
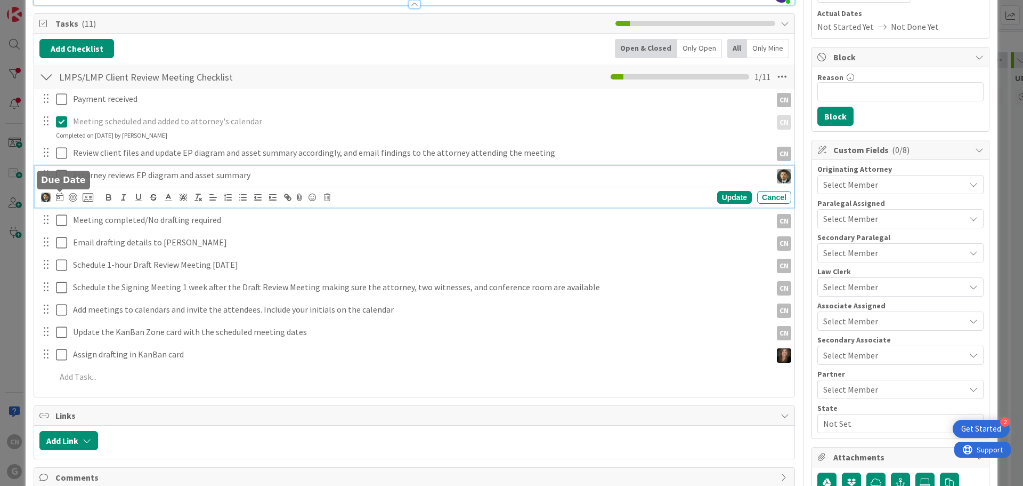
click at [58, 199] on icon at bounding box center [59, 196] width 7 height 9
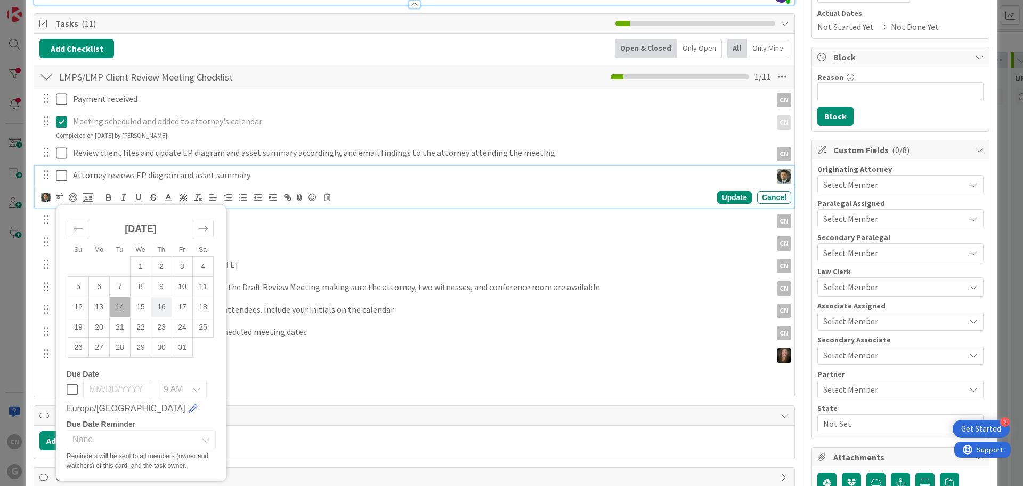
click at [161, 309] on td "16" at bounding box center [161, 307] width 21 height 20
click at [144, 301] on td "15" at bounding box center [141, 307] width 21 height 20
type input "[DATE]"
click at [719, 198] on div "Update" at bounding box center [734, 197] width 35 height 13
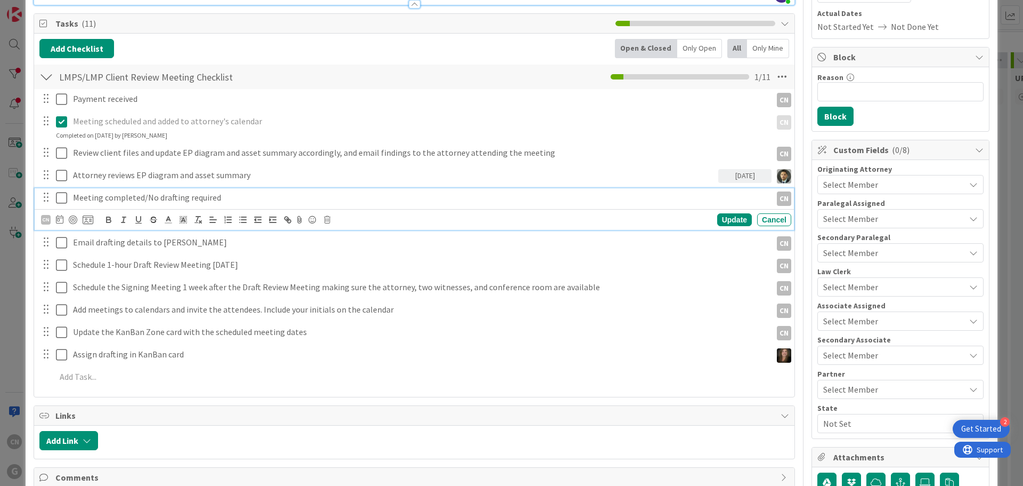
click at [79, 200] on p "Meeting completed/No drafting required" at bounding box center [420, 197] width 695 height 12
click at [43, 222] on div "CN" at bounding box center [46, 220] width 10 height 10
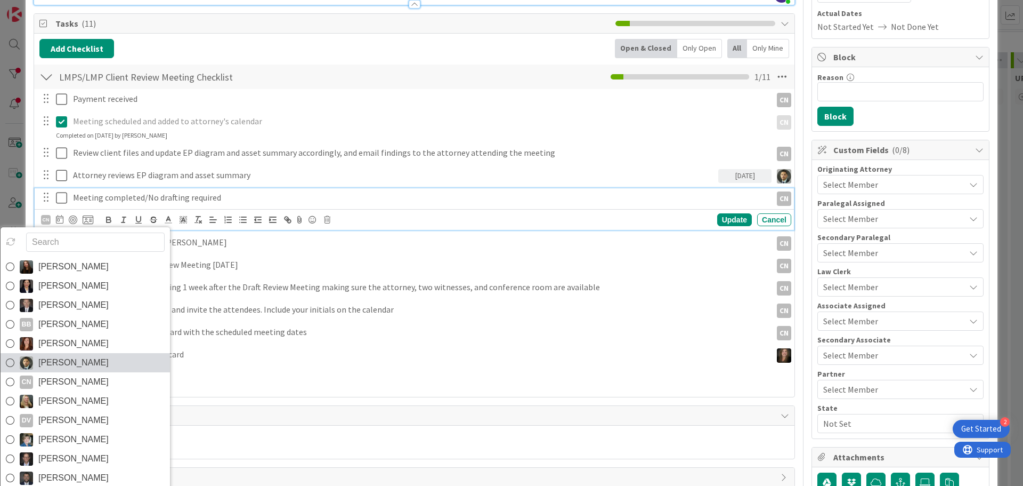
click at [75, 366] on span "[PERSON_NAME]" at bounding box center [73, 362] width 70 height 16
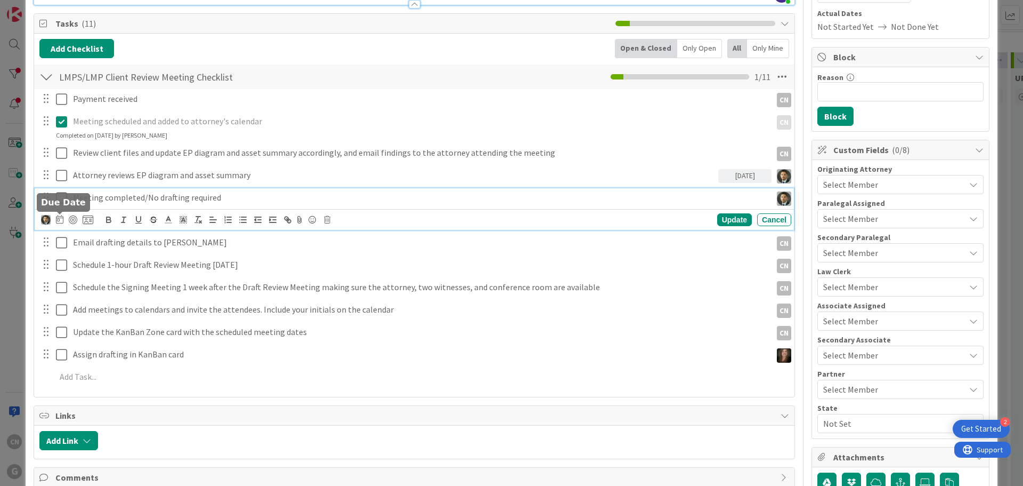
click at [60, 221] on icon at bounding box center [59, 219] width 7 height 9
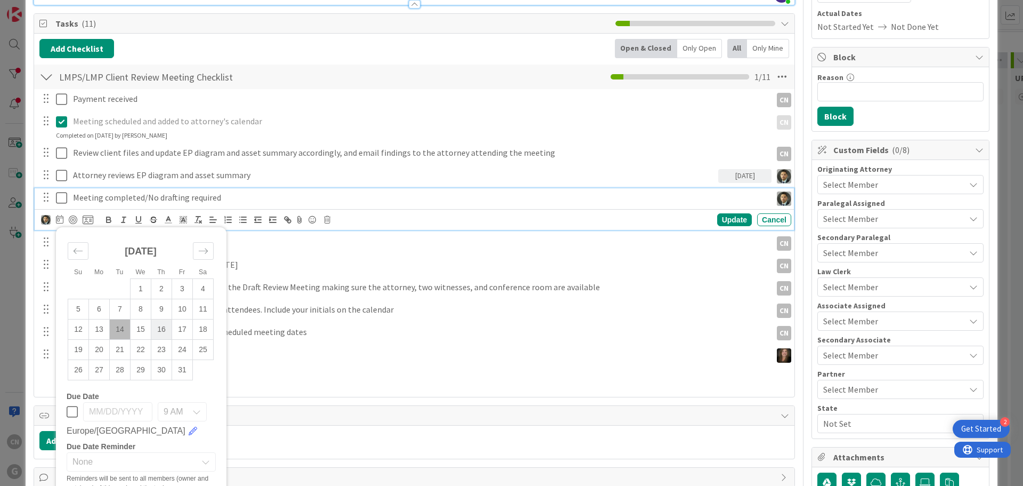
click at [162, 332] on td "16" at bounding box center [161, 329] width 21 height 20
type input "[DATE]"
click at [161, 332] on td "16" at bounding box center [161, 329] width 21 height 20
click at [732, 221] on div "Update" at bounding box center [734, 219] width 35 height 13
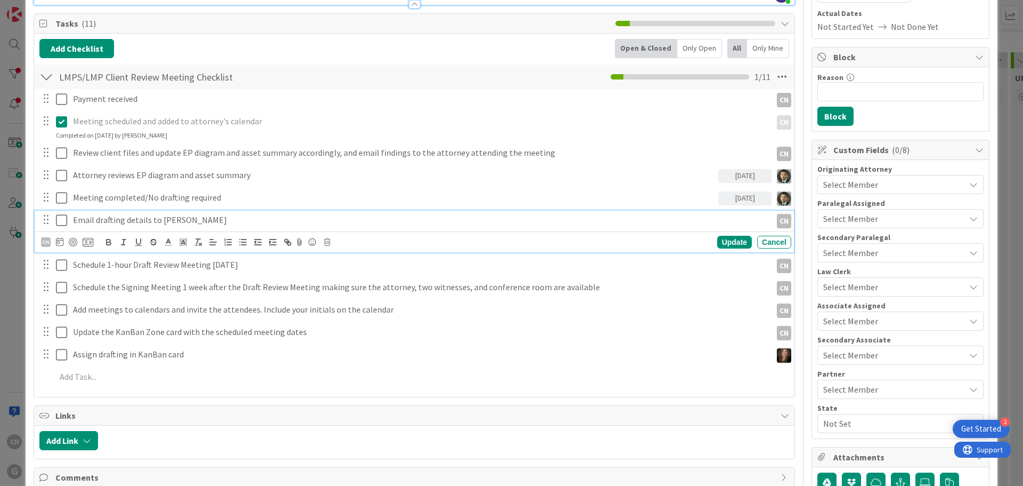
click at [187, 223] on p "Email drafting details to [PERSON_NAME]" at bounding box center [420, 220] width 695 height 12
click at [42, 243] on div "CN" at bounding box center [46, 242] width 10 height 10
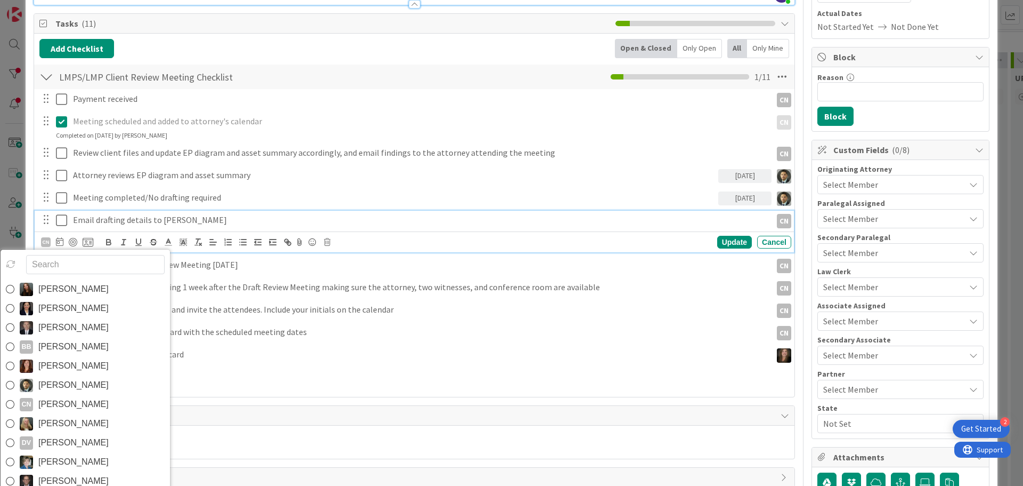
drag, startPoint x: 98, startPoint y: 384, endPoint x: 97, endPoint y: 350, distance: 34.1
click at [98, 381] on span "[PERSON_NAME]" at bounding box center [73, 385] width 70 height 16
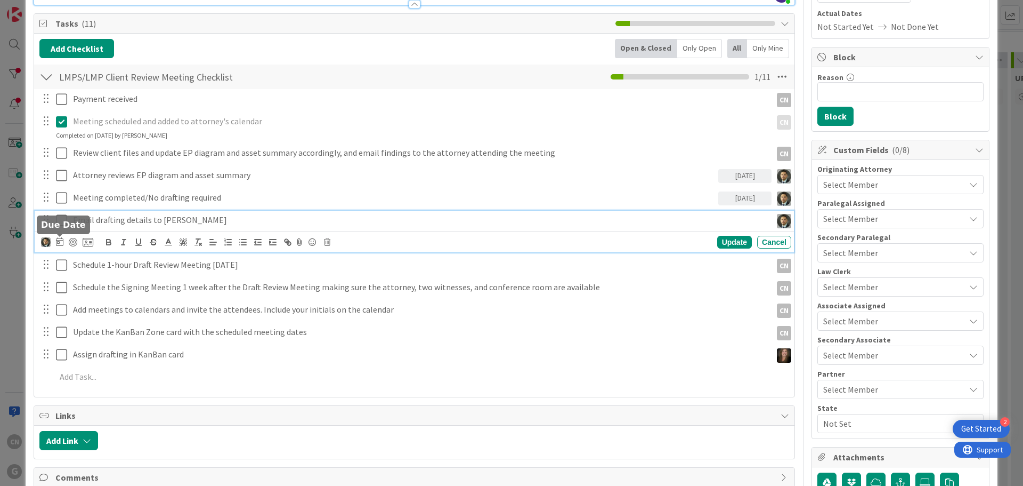
click at [57, 245] on icon at bounding box center [59, 241] width 7 height 9
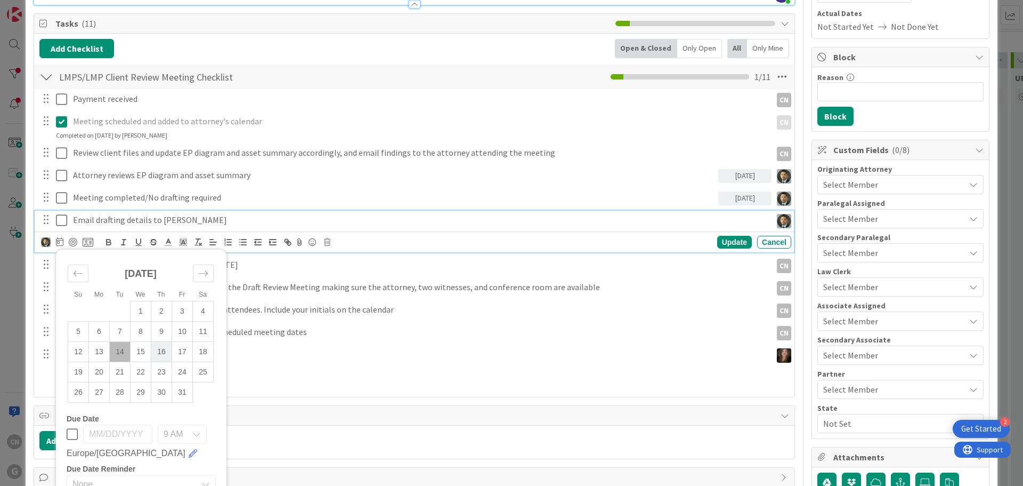
click at [163, 352] on td "16" at bounding box center [161, 352] width 21 height 20
type input "[DATE]"
click at [163, 354] on td "16" at bounding box center [161, 352] width 21 height 20
click at [723, 245] on div "Update" at bounding box center [734, 242] width 35 height 13
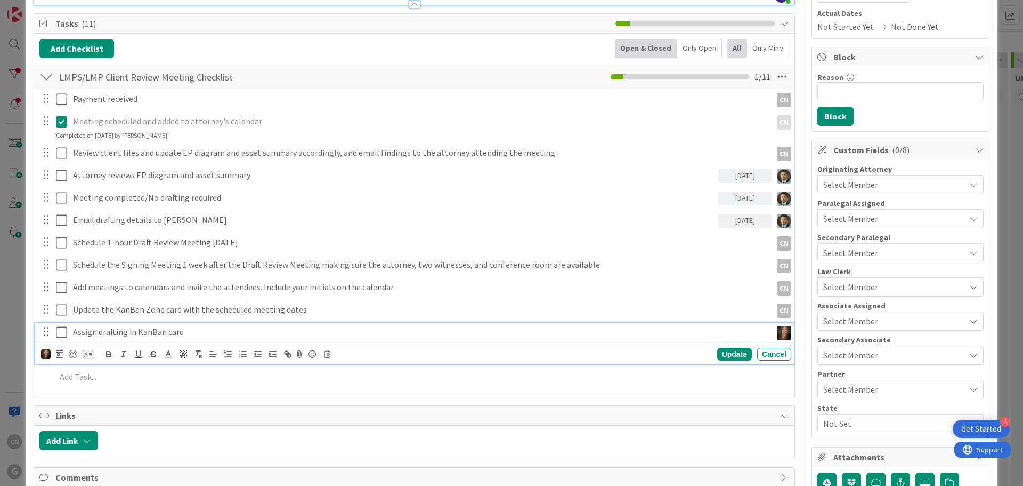
click at [145, 336] on p "Assign drafting in KanBan card" at bounding box center [420, 332] width 695 height 12
click at [59, 356] on icon at bounding box center [59, 353] width 7 height 9
click at [164, 464] on td "16" at bounding box center [161, 464] width 21 height 20
type input "[DATE]"
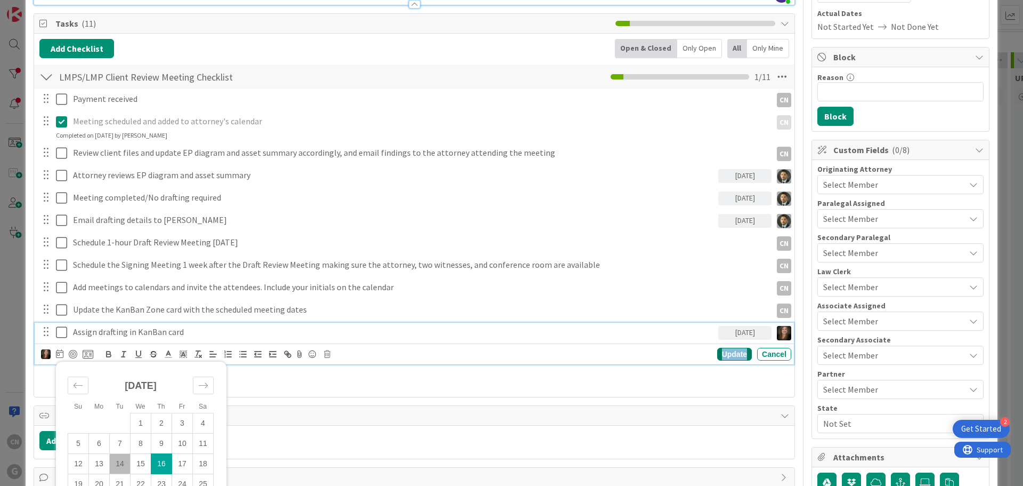
click at [720, 355] on div "Update" at bounding box center [734, 354] width 35 height 13
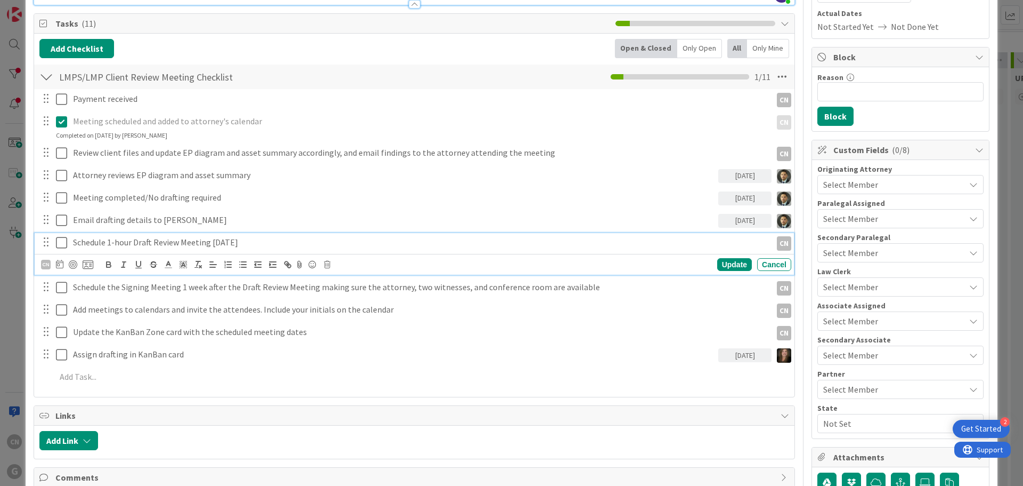
click at [236, 244] on p "Schedule 1-hour Draft Review Meeting [DATE]" at bounding box center [420, 242] width 695 height 12
click at [59, 265] on icon at bounding box center [59, 264] width 7 height 9
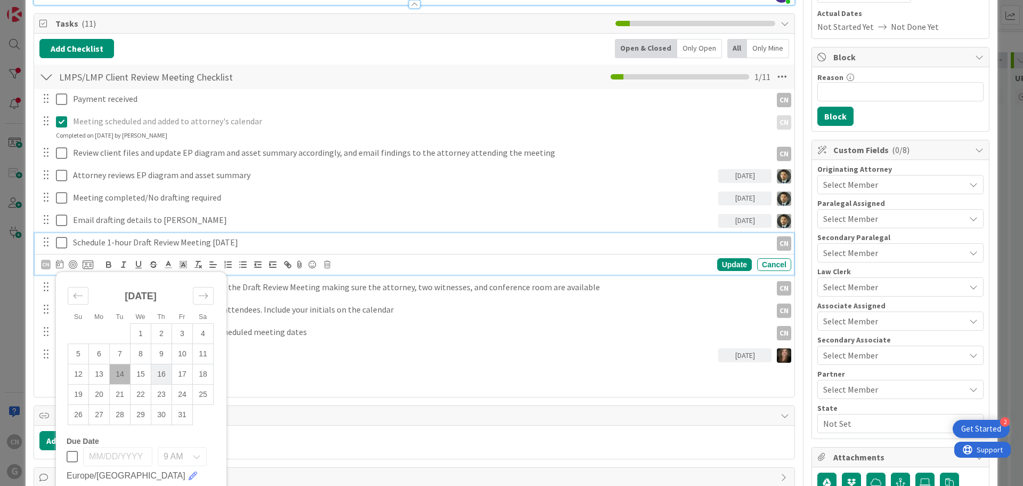
click at [166, 375] on td "16" at bounding box center [161, 374] width 21 height 20
type input "[DATE]"
click at [730, 266] on div "Update" at bounding box center [734, 264] width 35 height 13
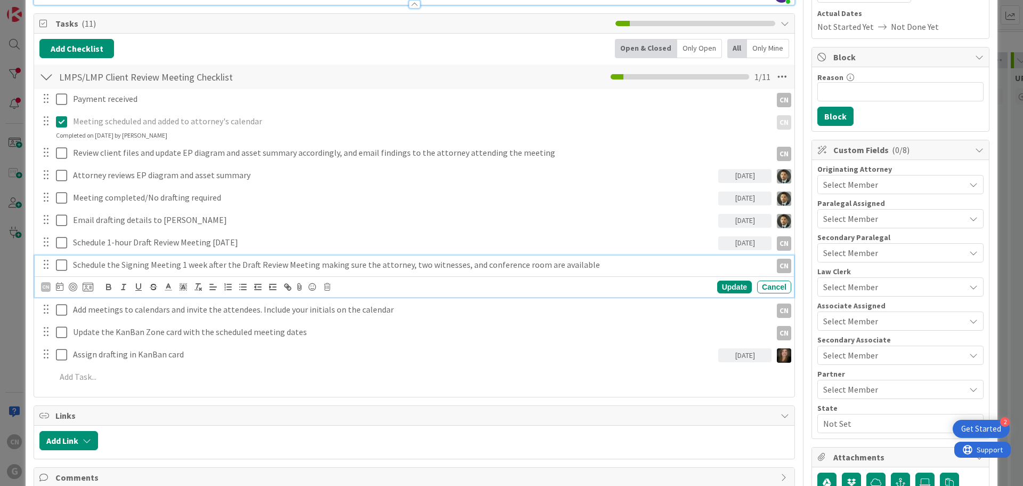
click at [164, 264] on p "Schedule the Signing Meeting 1 week after the Draft Review Meeting making sure …" at bounding box center [420, 265] width 695 height 12
click at [60, 287] on icon at bounding box center [59, 286] width 7 height 9
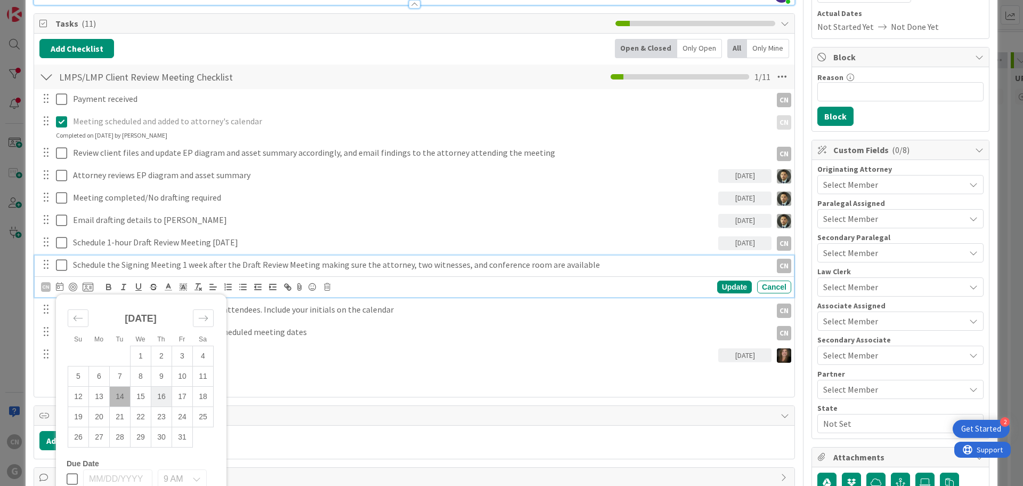
click at [166, 395] on td "16" at bounding box center [161, 396] width 21 height 20
type input "[DATE]"
drag, startPoint x: 725, startPoint y: 288, endPoint x: 517, endPoint y: 308, distance: 208.9
click at [723, 287] on div "Update" at bounding box center [734, 286] width 35 height 13
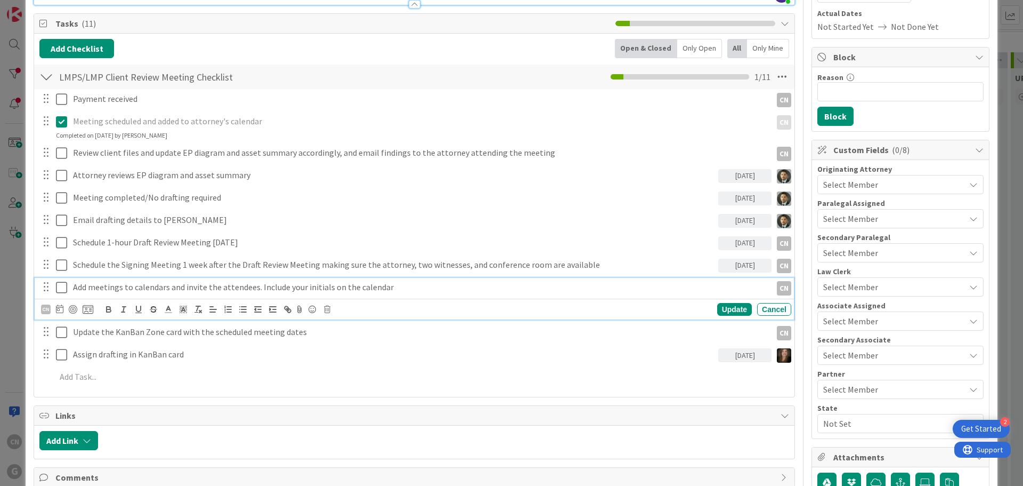
click at [197, 289] on p "Add meetings to calendars and invite the attendees. Include your initials on th…" at bounding box center [420, 287] width 695 height 12
click at [63, 310] on icon at bounding box center [59, 308] width 7 height 9
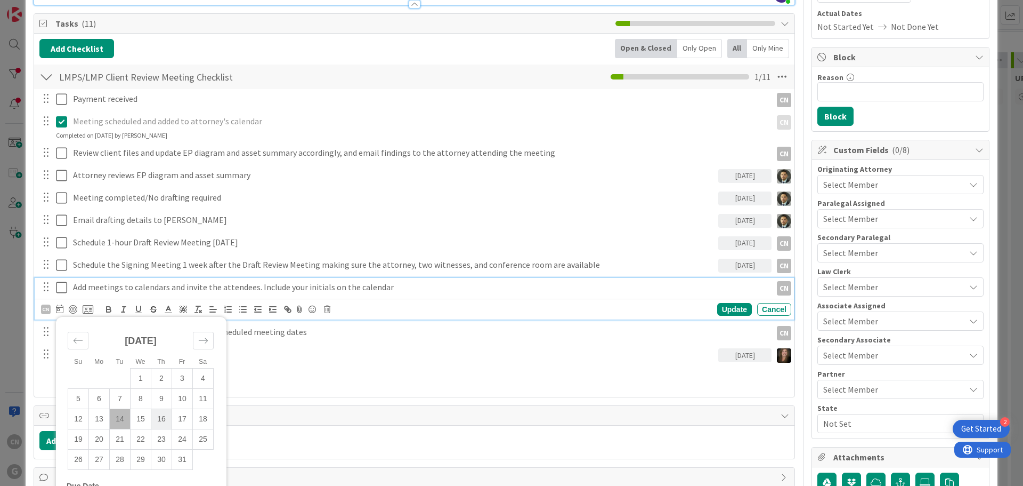
click at [168, 416] on td "16" at bounding box center [161, 419] width 21 height 20
type input "[DATE]"
click at [720, 307] on div "Update" at bounding box center [734, 309] width 35 height 13
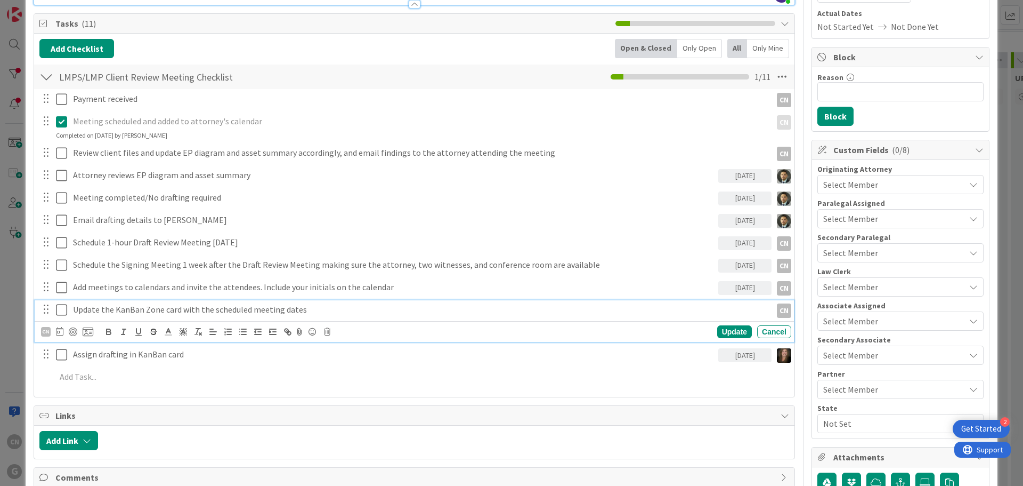
click at [210, 311] on p "Update the KanBan Zone card with the scheduled meeting dates" at bounding box center [420, 309] width 695 height 12
click at [57, 329] on icon at bounding box center [59, 331] width 7 height 9
click at [167, 438] on td "16" at bounding box center [161, 441] width 21 height 20
type input "[DATE]"
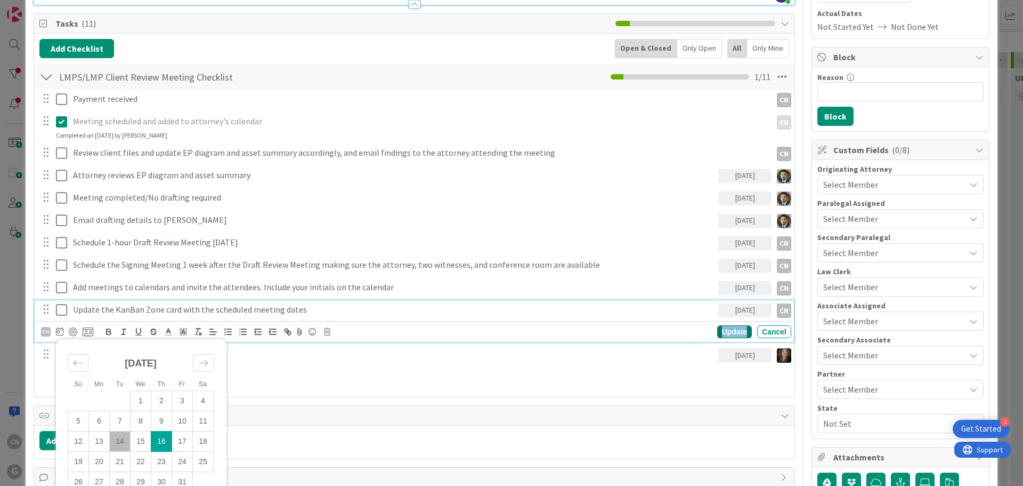
click at [721, 331] on div "Update" at bounding box center [734, 331] width 35 height 13
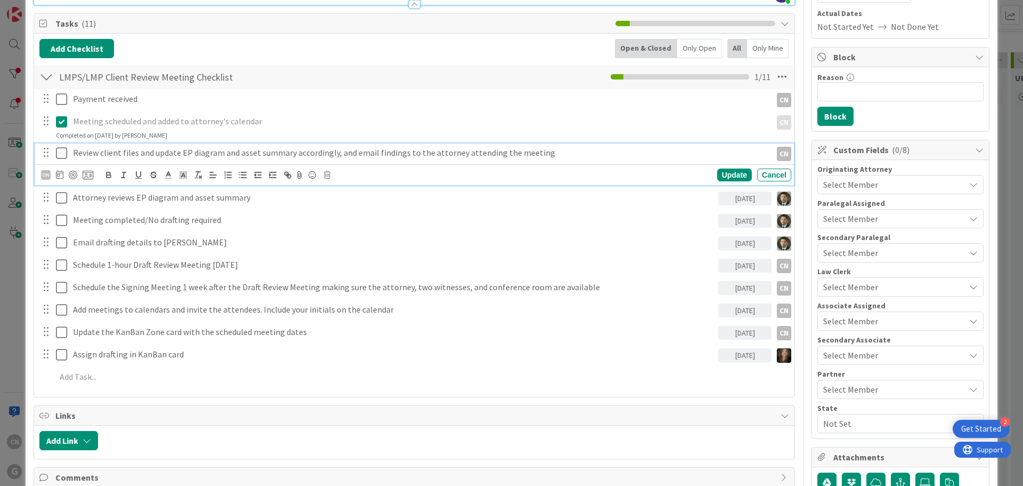
click at [305, 154] on p "Review client files and update EP diagram and asset summary accordingly, and em…" at bounding box center [420, 153] width 695 height 12
click at [327, 176] on icon at bounding box center [327, 174] width 6 height 7
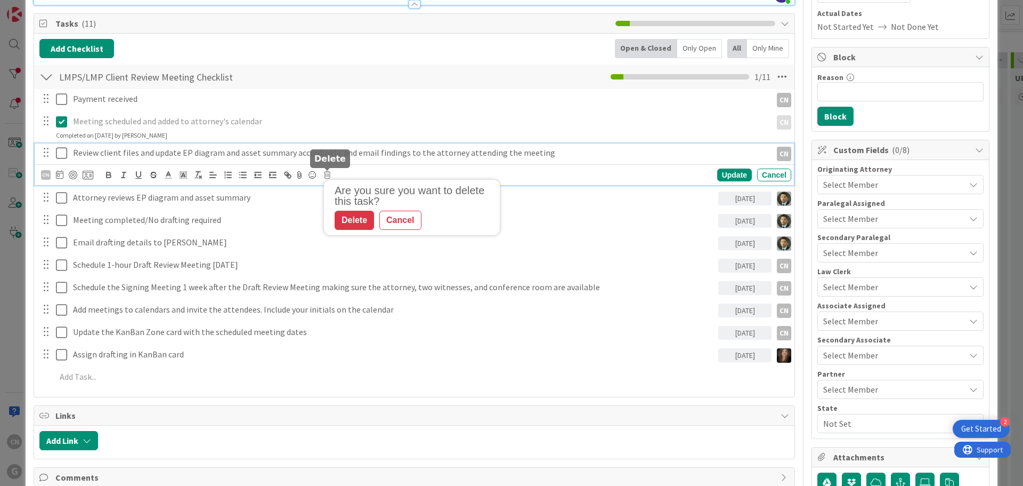
click at [343, 225] on div "Delete" at bounding box center [354, 220] width 39 height 19
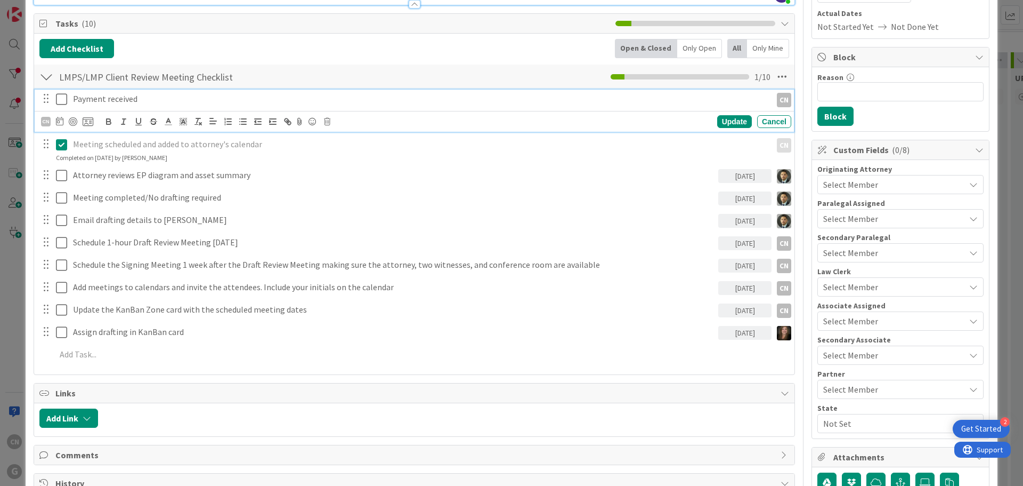
click at [64, 99] on icon at bounding box center [61, 99] width 11 height 13
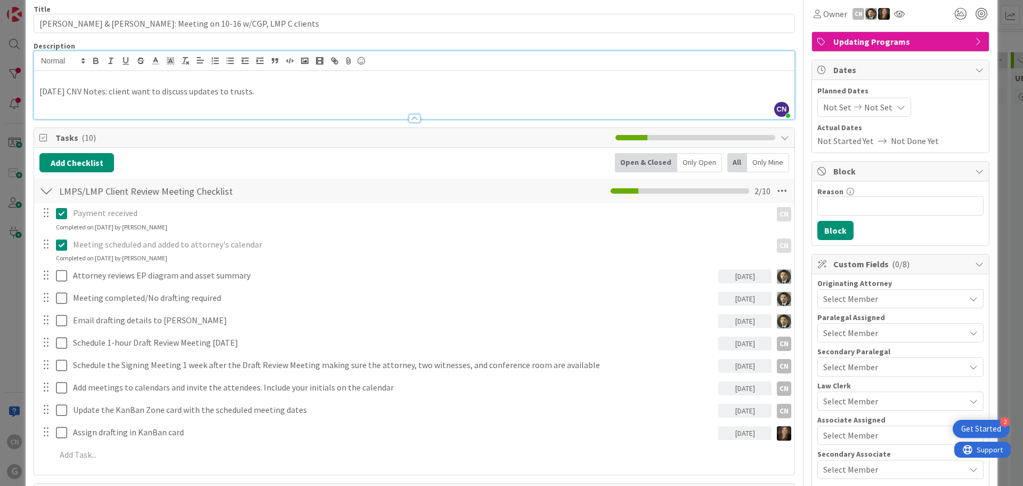
scroll to position [0, 0]
